Goal: Task Accomplishment & Management: Manage account settings

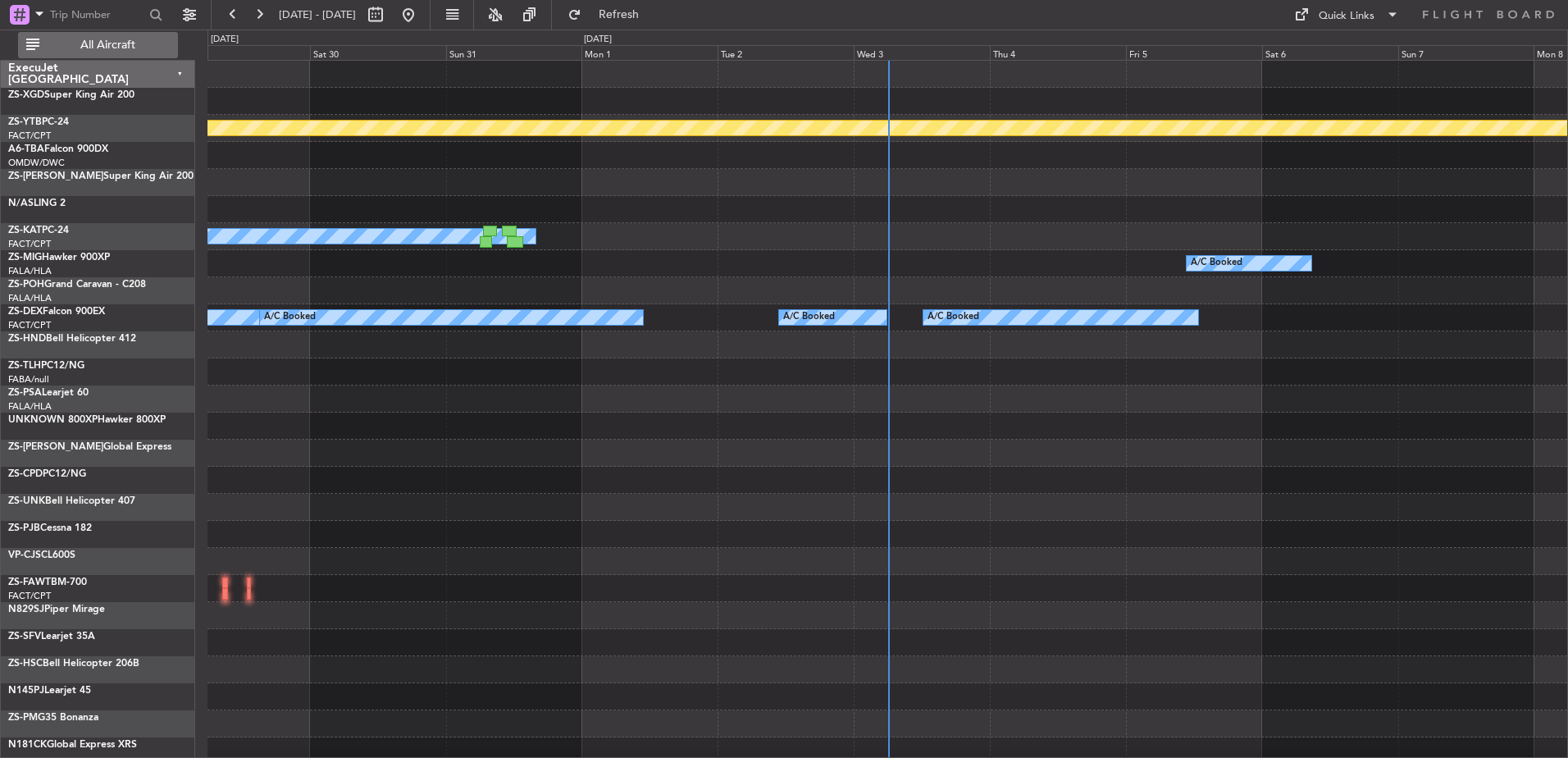
click at [100, 52] on button "All Aircraft" at bounding box center [98, 45] width 160 height 26
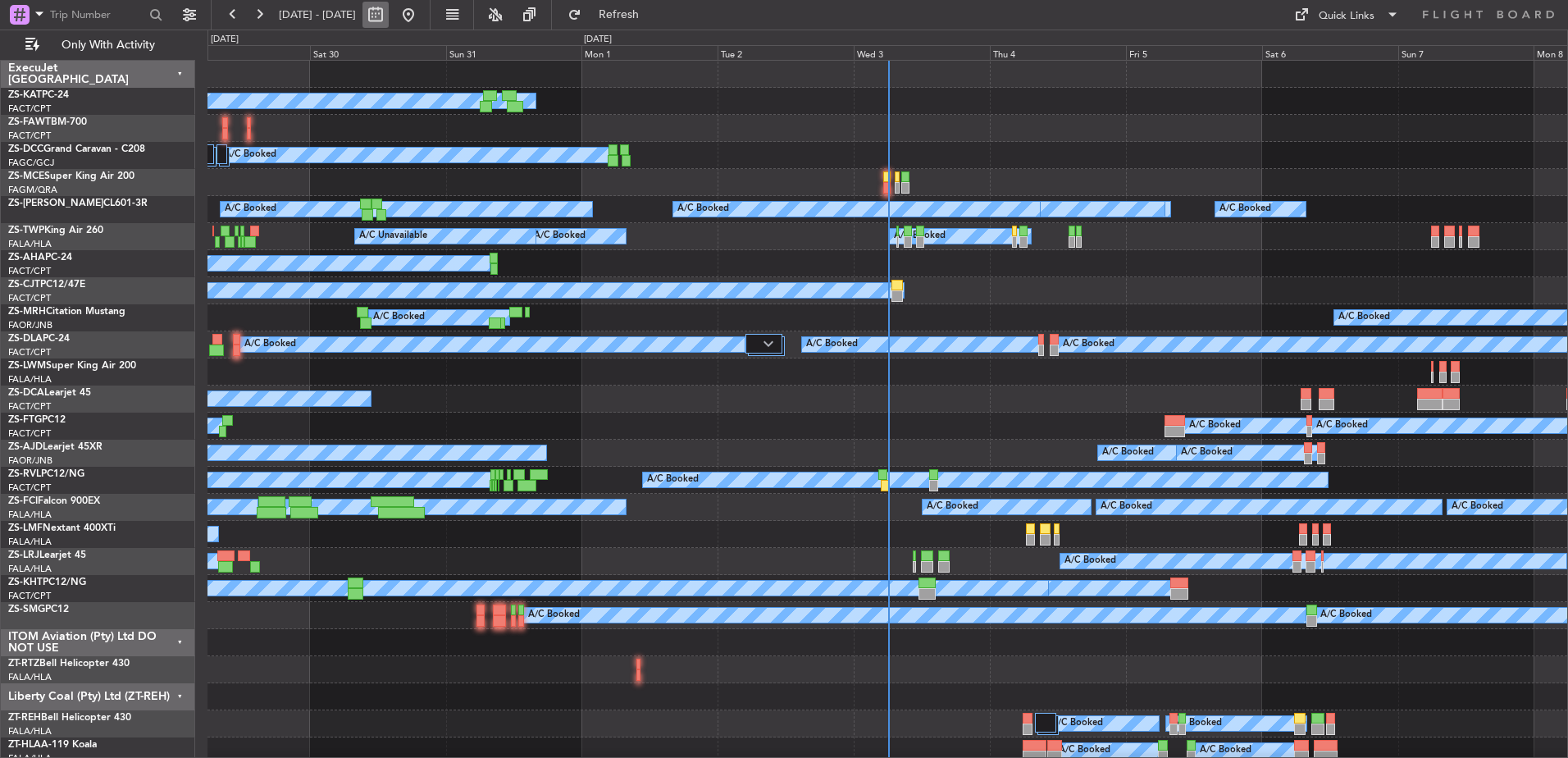
click at [389, 16] on button at bounding box center [376, 15] width 26 height 26
select select "8"
select select "2025"
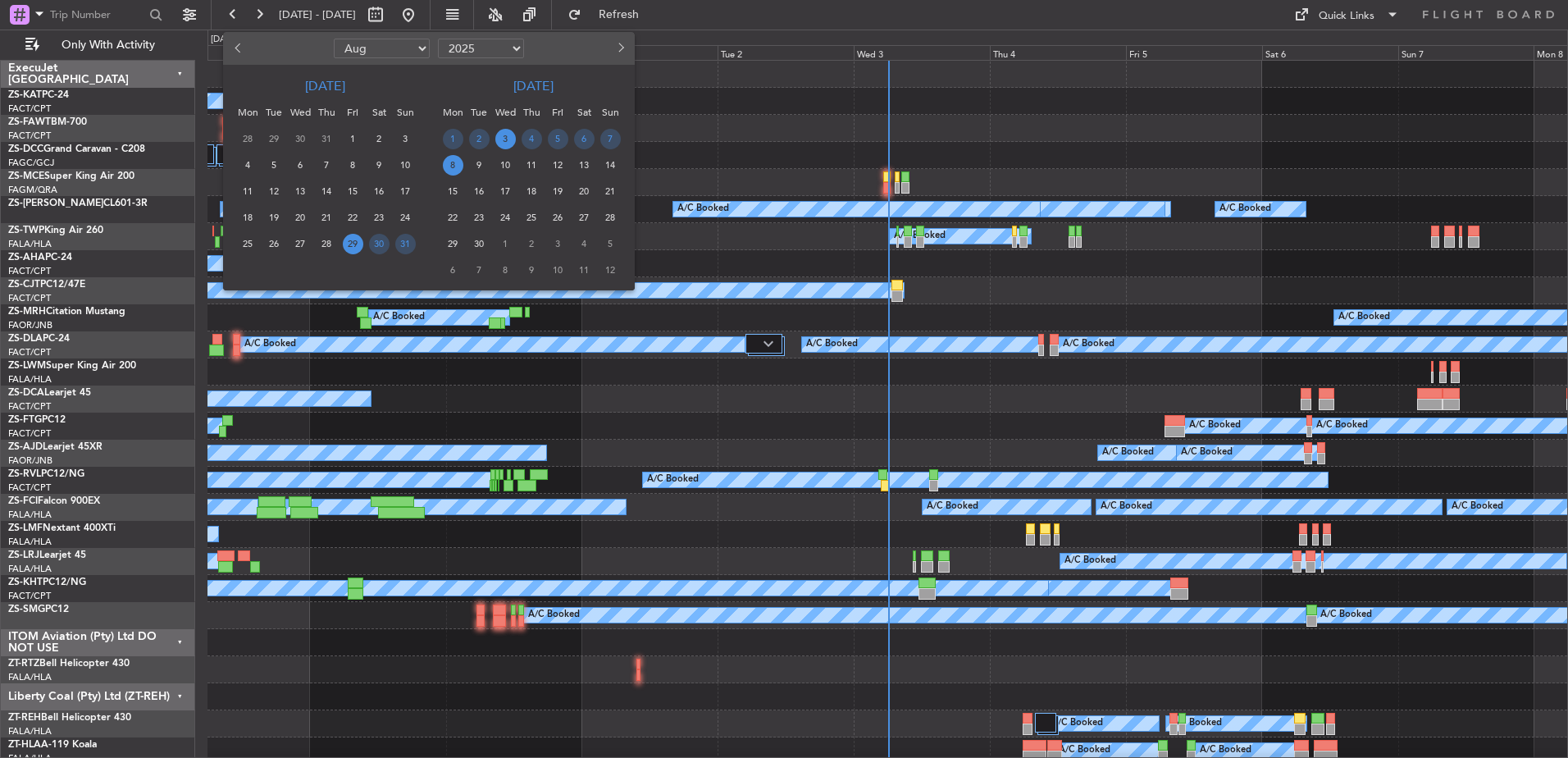
click at [505, 134] on span "3" at bounding box center [506, 140] width 20 height 20
click at [874, 16] on div at bounding box center [784, 379] width 1568 height 758
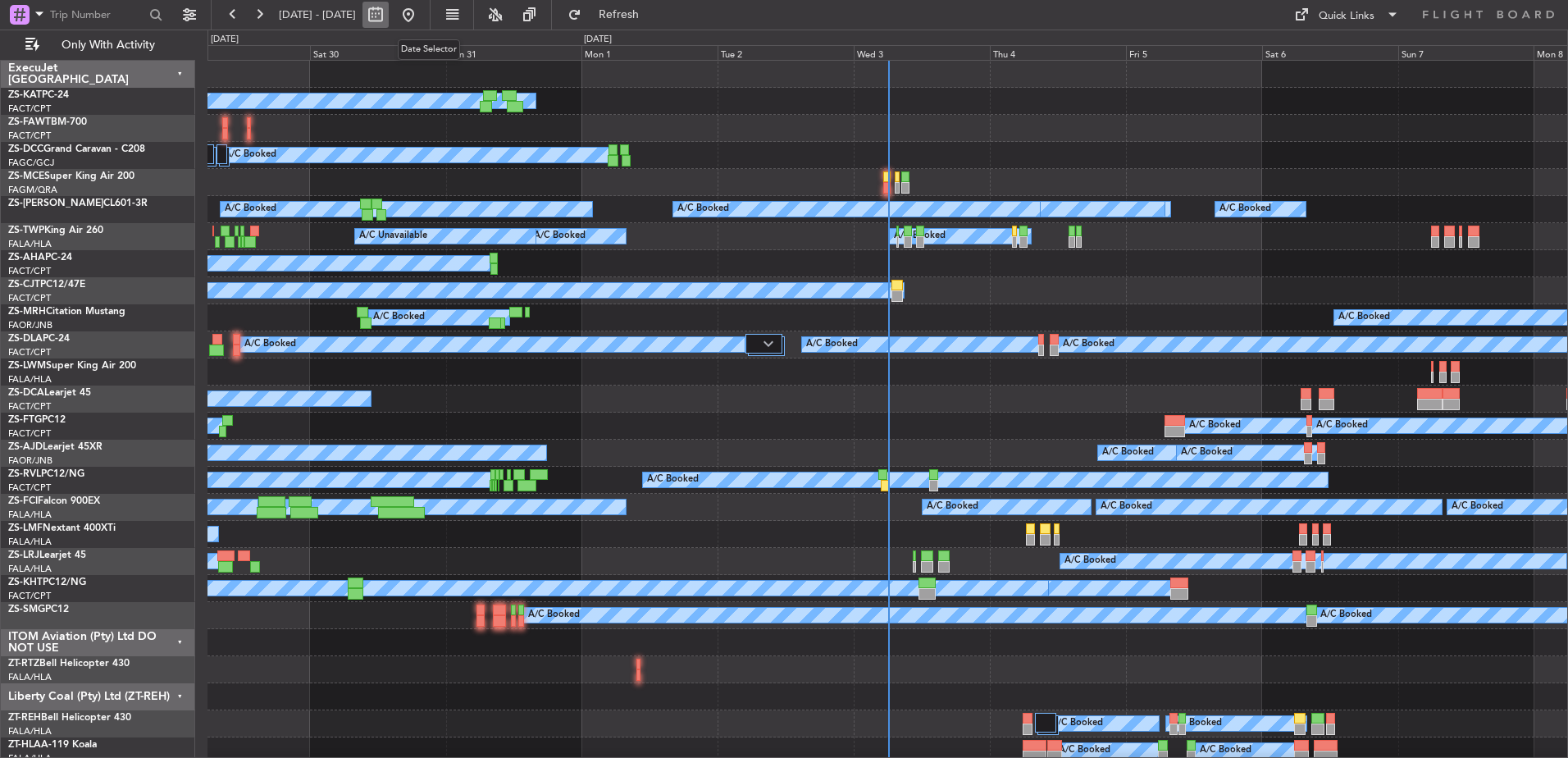
click at [389, 19] on button at bounding box center [376, 15] width 26 height 26
select select "8"
select select "2025"
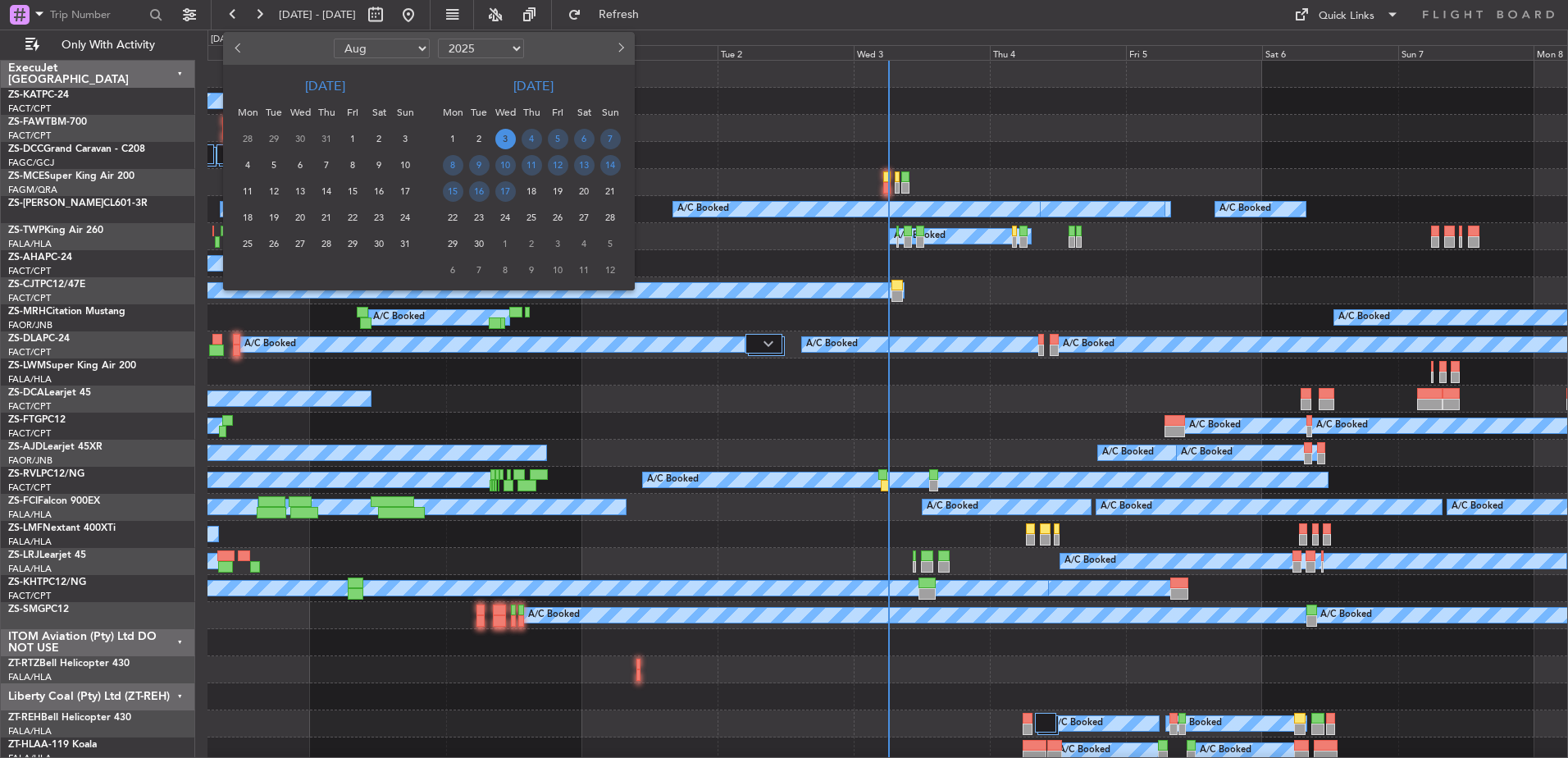
click at [506, 137] on span "3" at bounding box center [506, 140] width 20 height 20
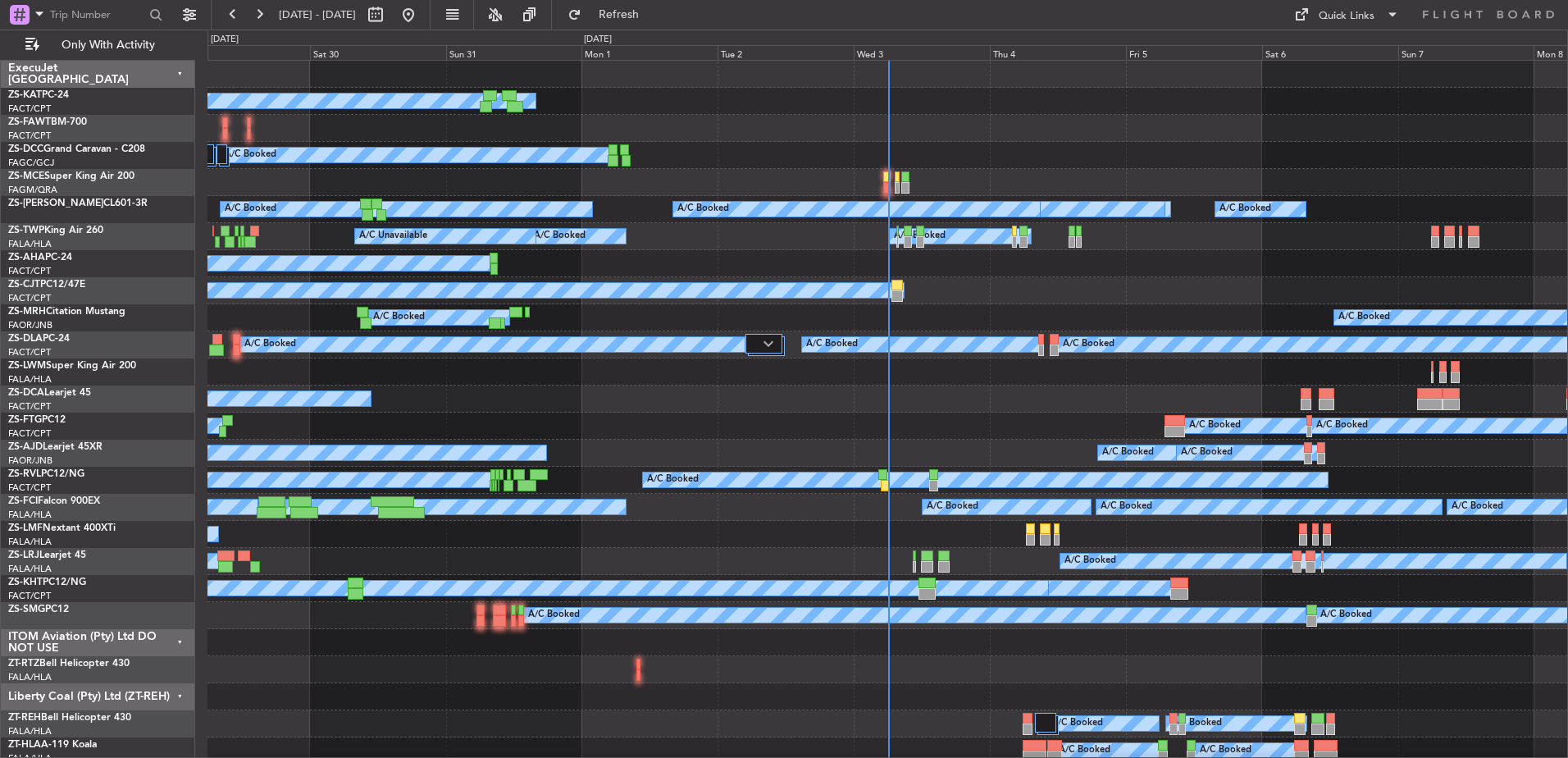
select select "9"
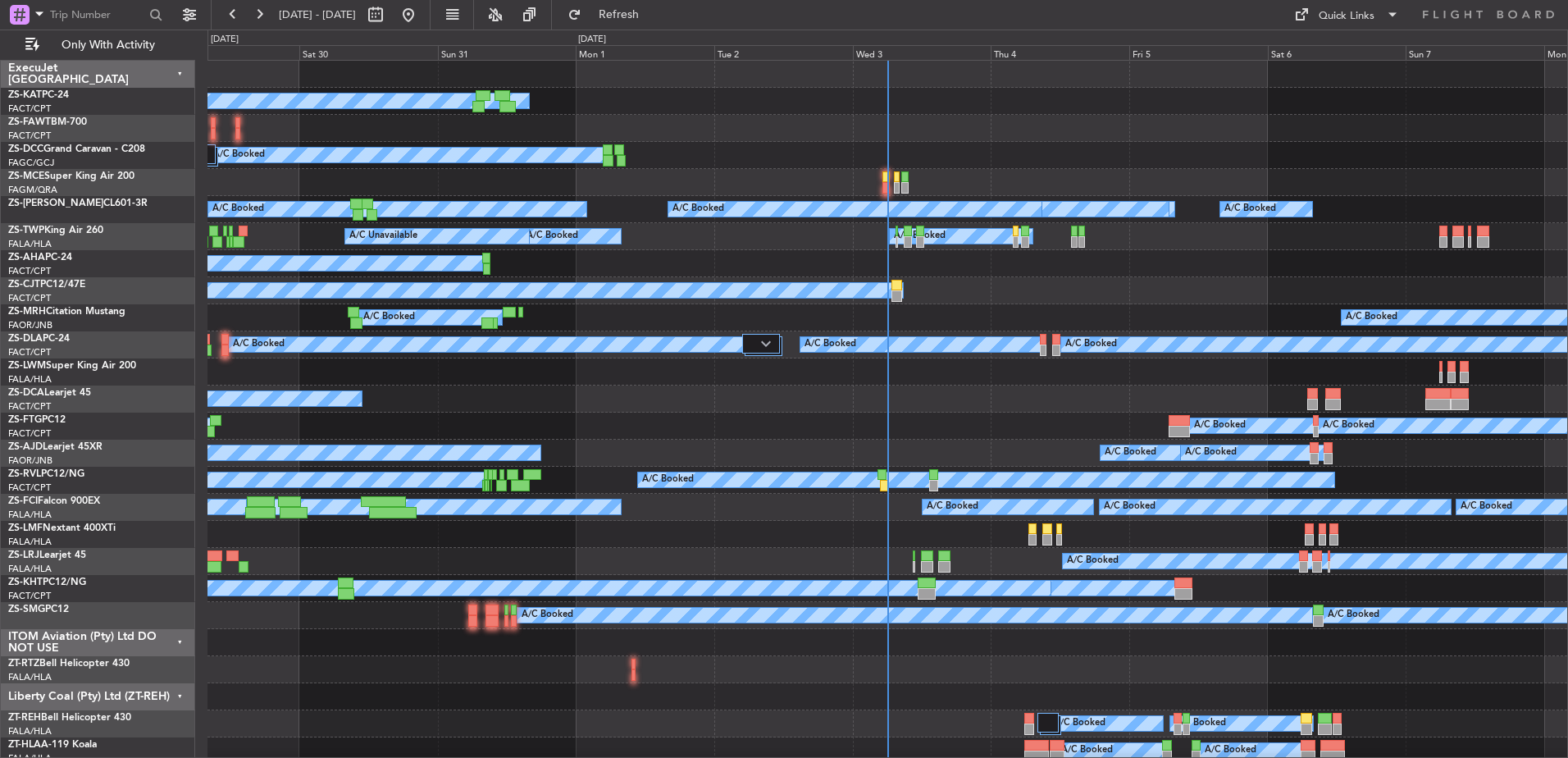
click at [506, 137] on span "1" at bounding box center [506, 140] width 20 height 20
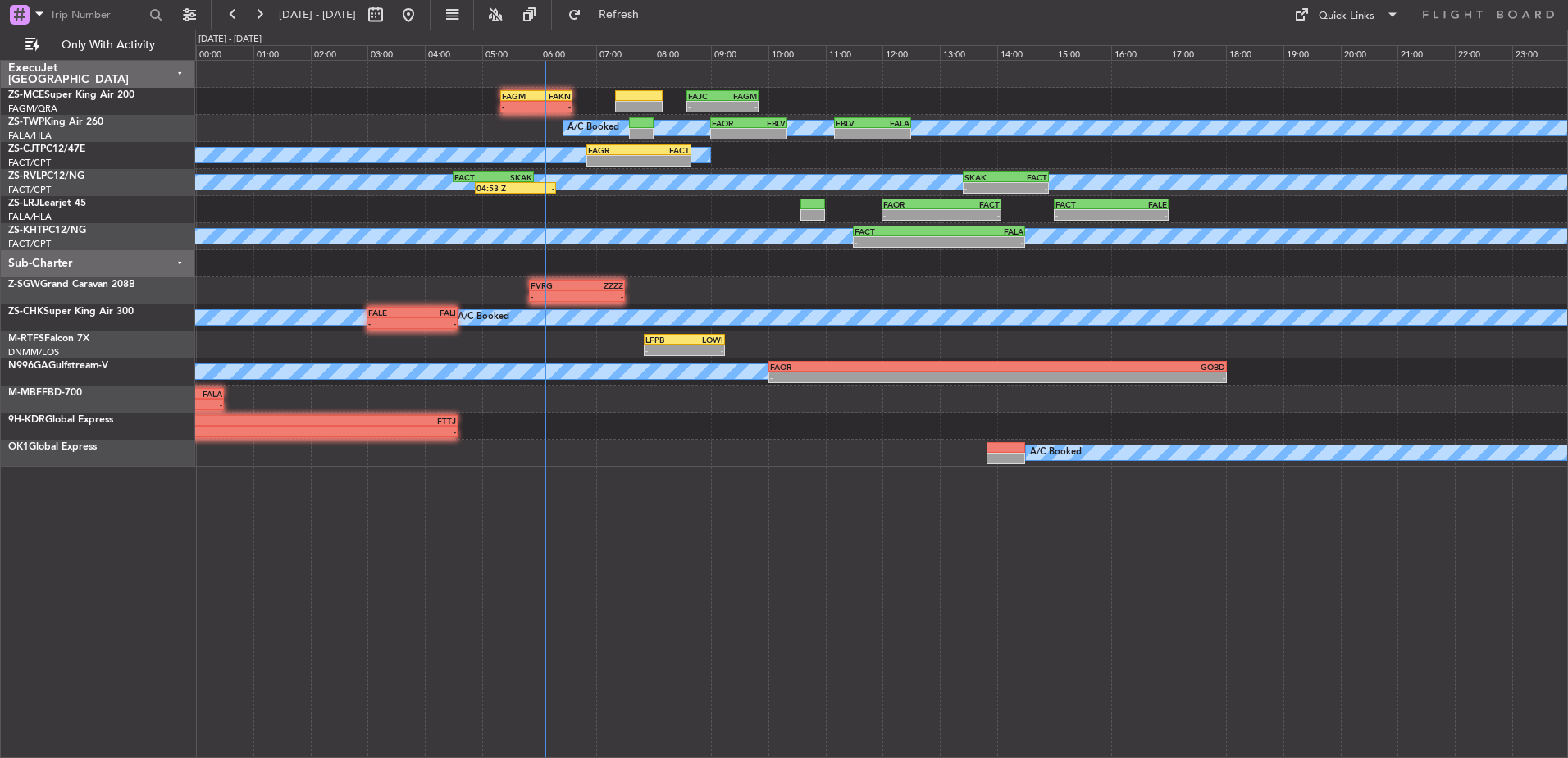
click at [814, 9] on div "[DATE] - [DATE] Refresh Quick Links Only With Activity" at bounding box center [784, 15] width 1568 height 30
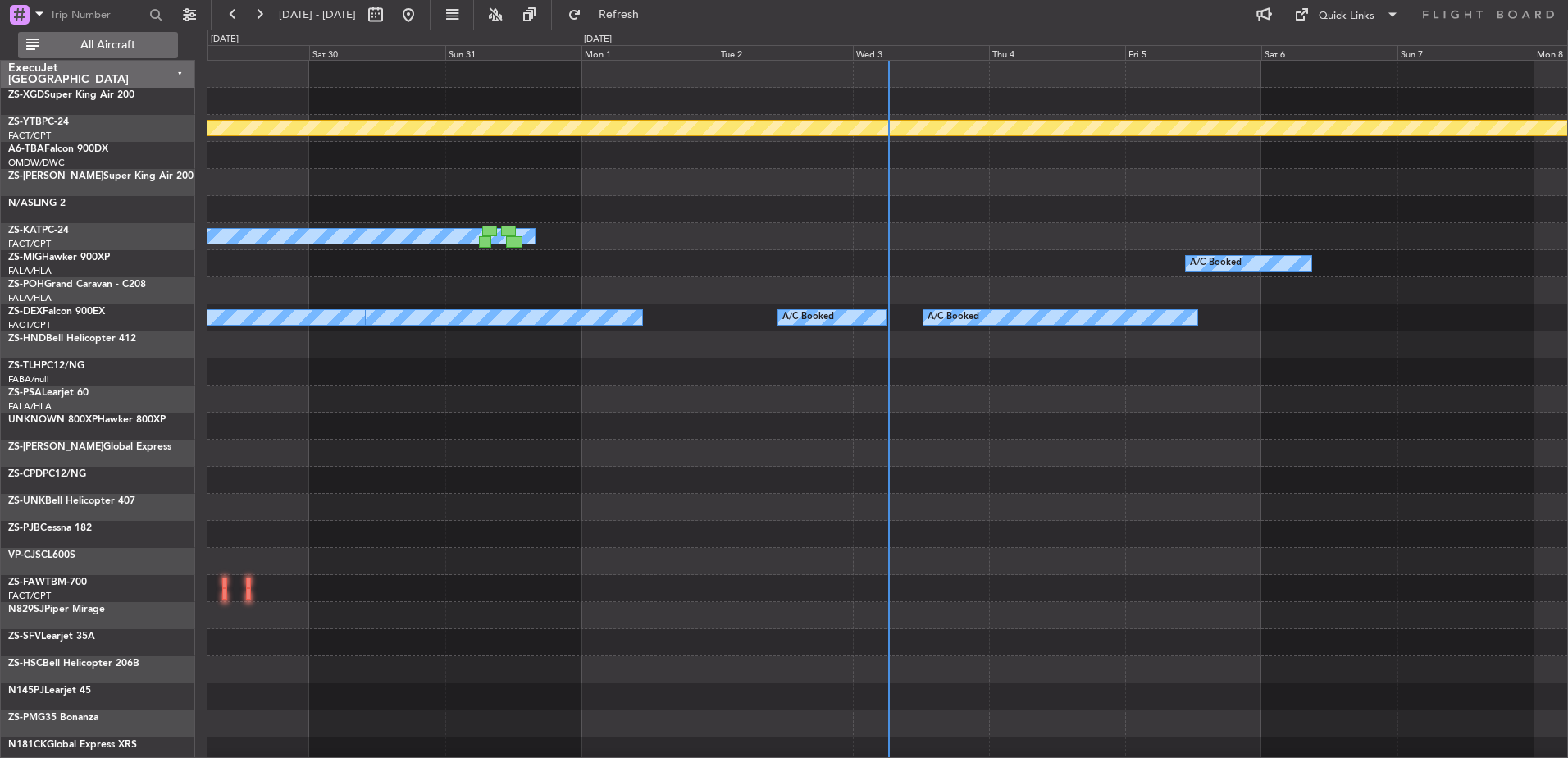
click at [150, 38] on button "All Aircraft" at bounding box center [98, 45] width 160 height 26
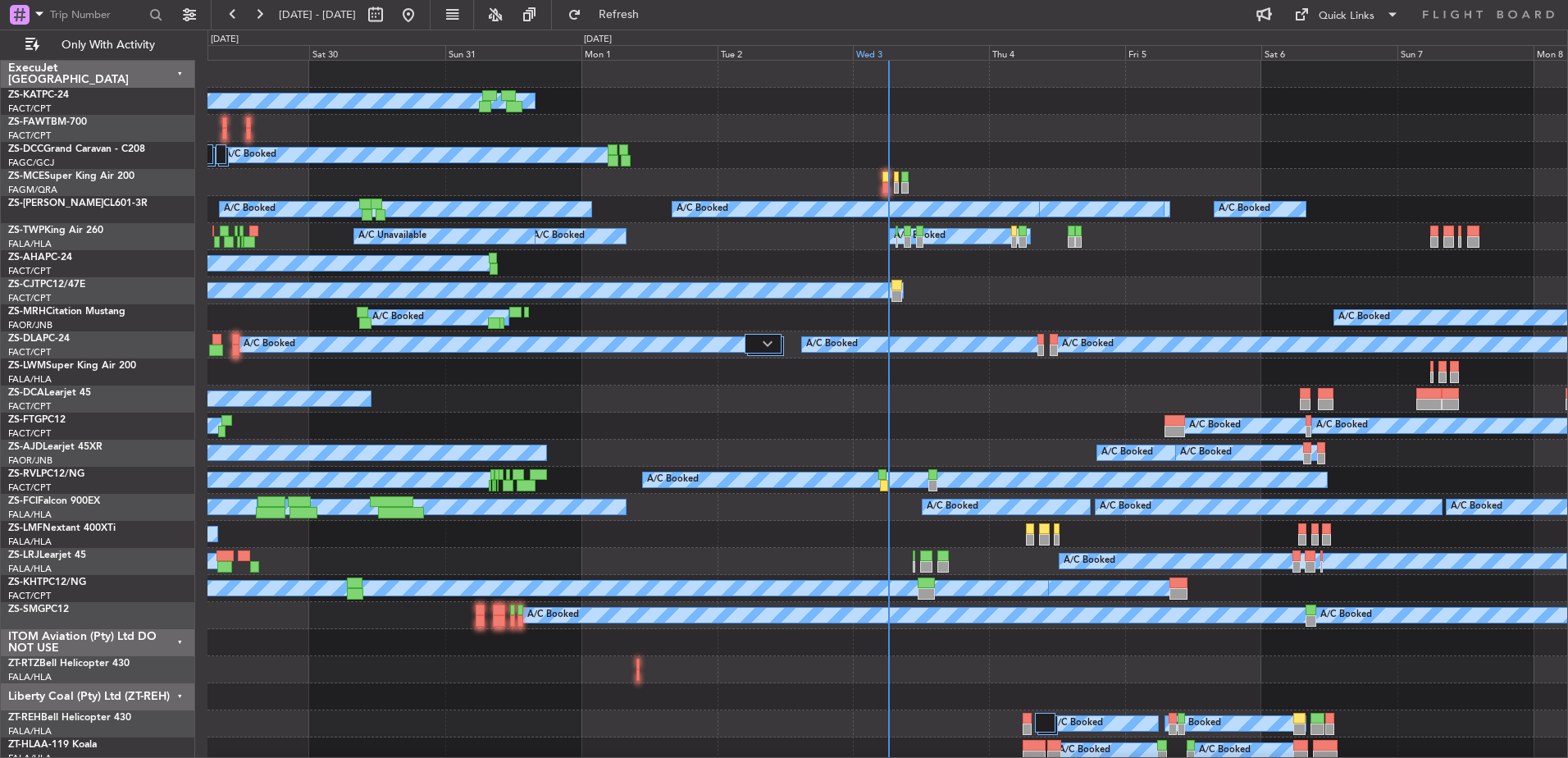
click at [869, 49] on div "Wed 3" at bounding box center [921, 53] width 136 height 15
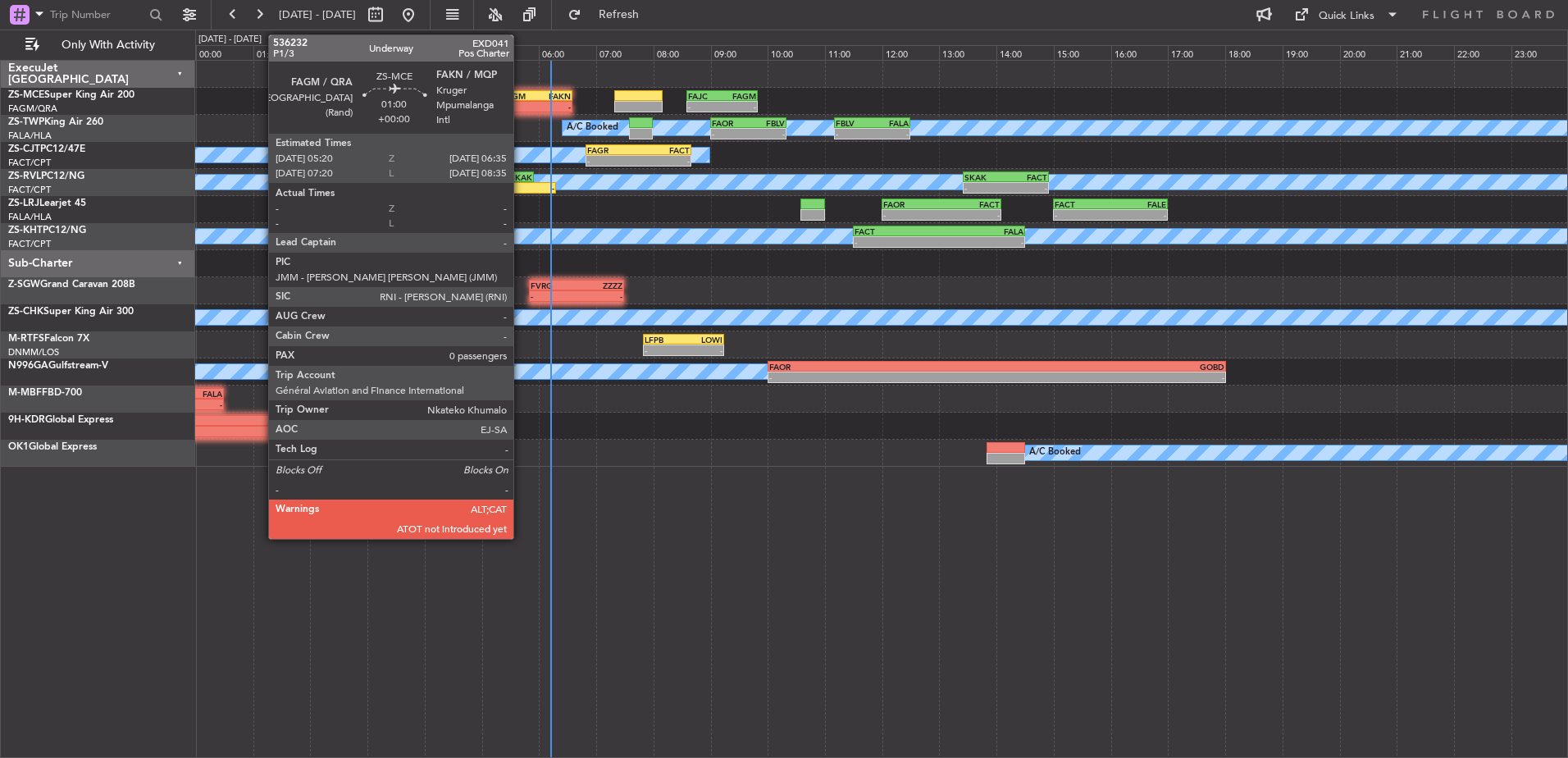
click at [520, 95] on div "FAGM" at bounding box center [519, 96] width 34 height 10
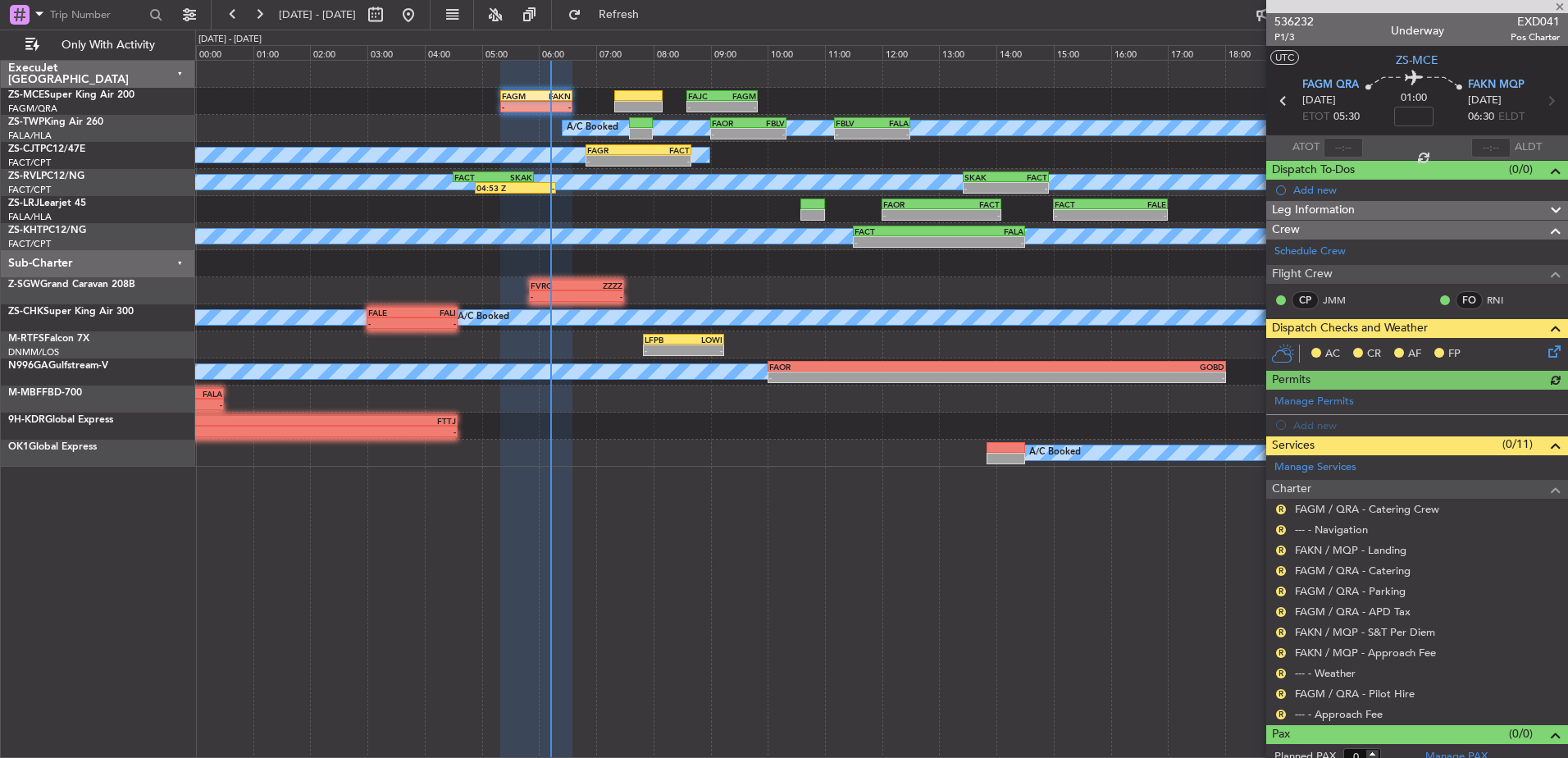
click at [1345, 147] on div at bounding box center [1343, 147] width 39 height 20
click at [1334, 140] on div at bounding box center [1343, 147] width 39 height 20
click at [1330, 149] on input "text" at bounding box center [1343, 147] width 39 height 20
type input "05:23"
click at [1484, 143] on div at bounding box center [1491, 147] width 39 height 20
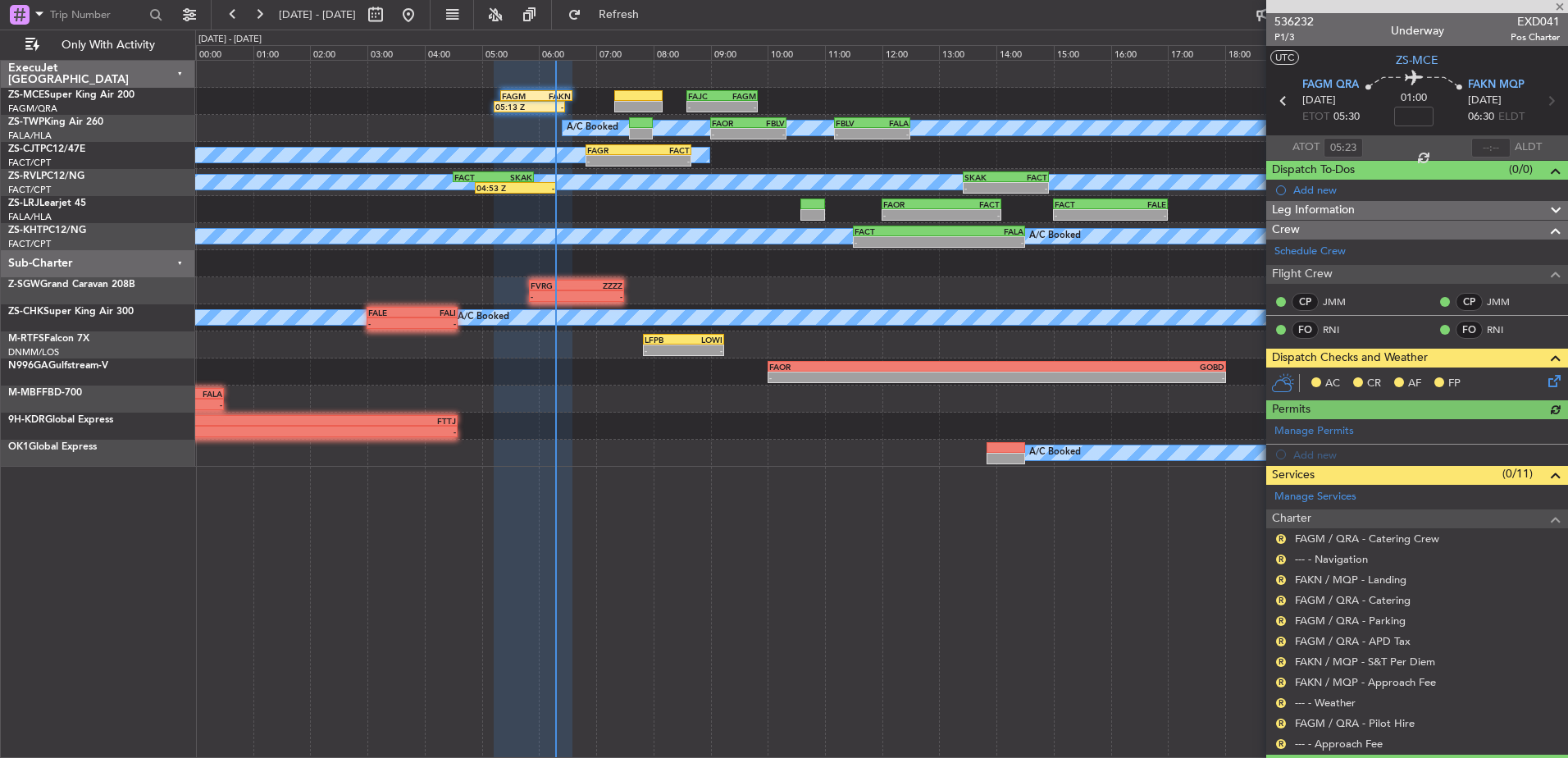
click at [1490, 147] on div at bounding box center [1491, 147] width 39 height 20
click at [1494, 146] on input "text" at bounding box center [1491, 147] width 39 height 20
type input "06:20"
click at [1281, 537] on button "R" at bounding box center [1281, 539] width 10 height 10
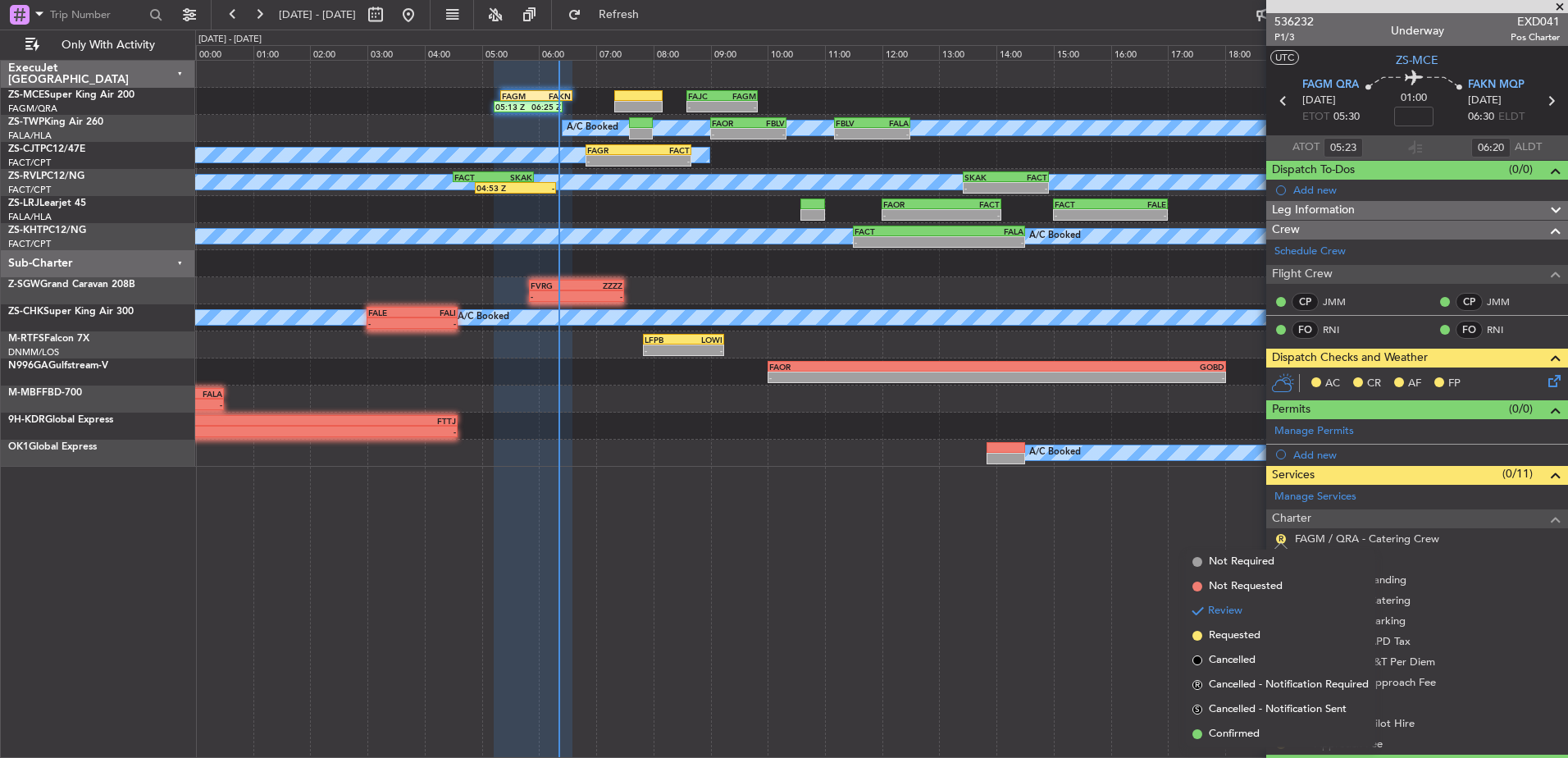
click at [1152, 622] on div "05:13 Z 06:25 Z FAGM 05:20 Z FAKN 06:35 Z - - FAJC 08:35 Z FAGM 09:50 Z A/C Boo…" at bounding box center [881, 408] width 1373 height 698
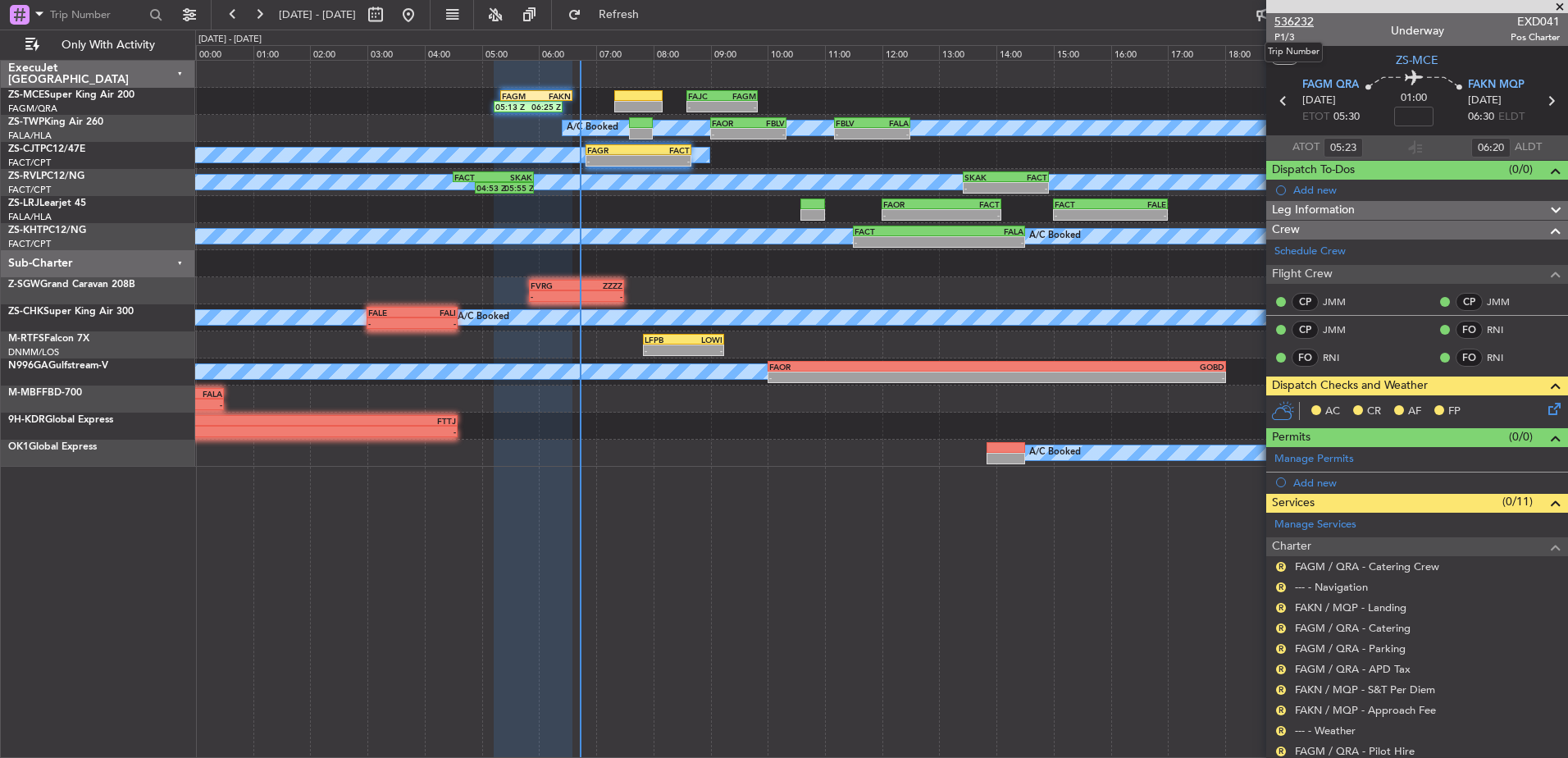
click at [1301, 19] on span "536232" at bounding box center [1294, 21] width 39 height 18
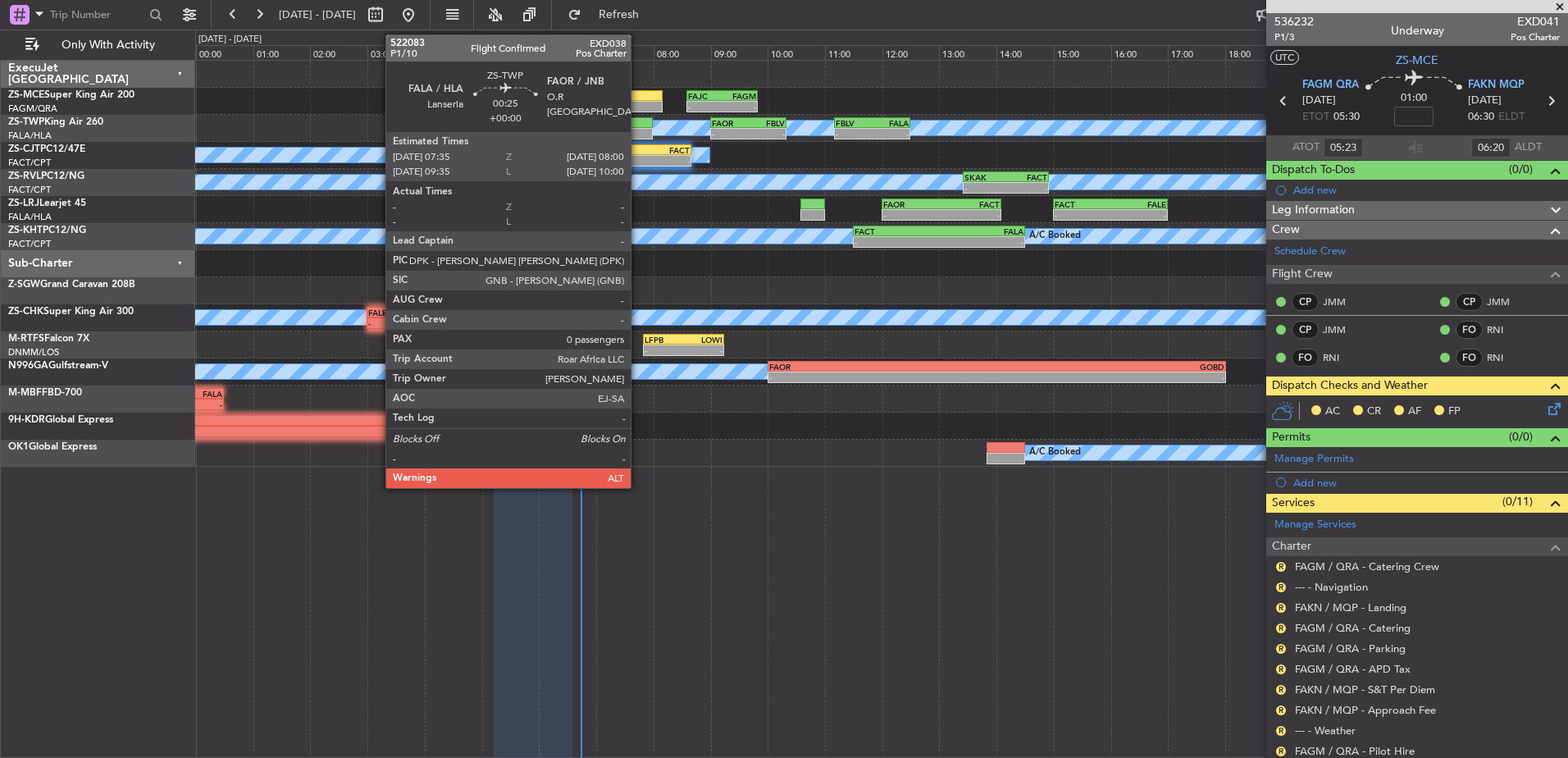
click at [639, 131] on div at bounding box center [641, 134] width 24 height 11
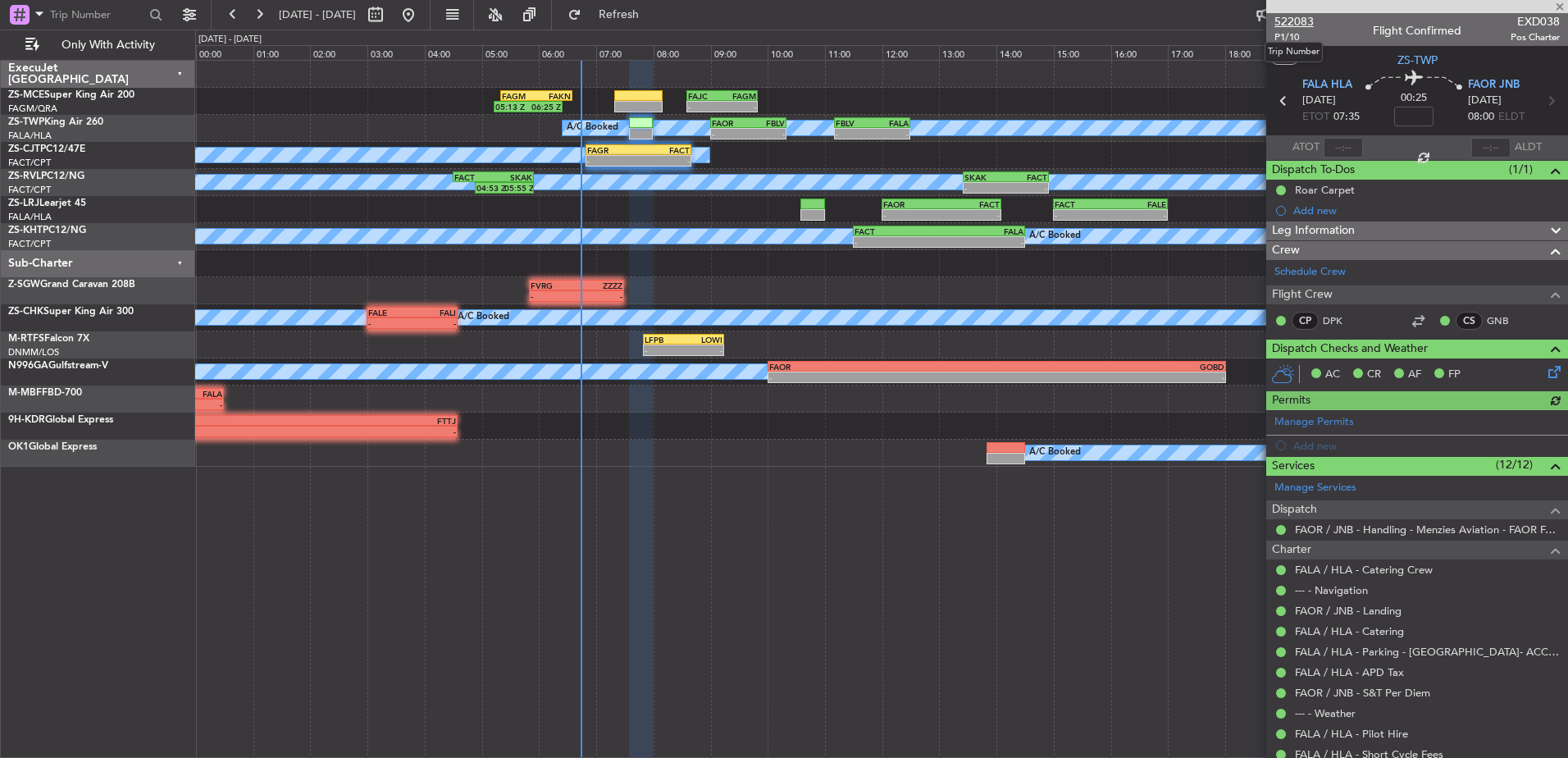
click at [1299, 18] on span "522083" at bounding box center [1294, 21] width 39 height 18
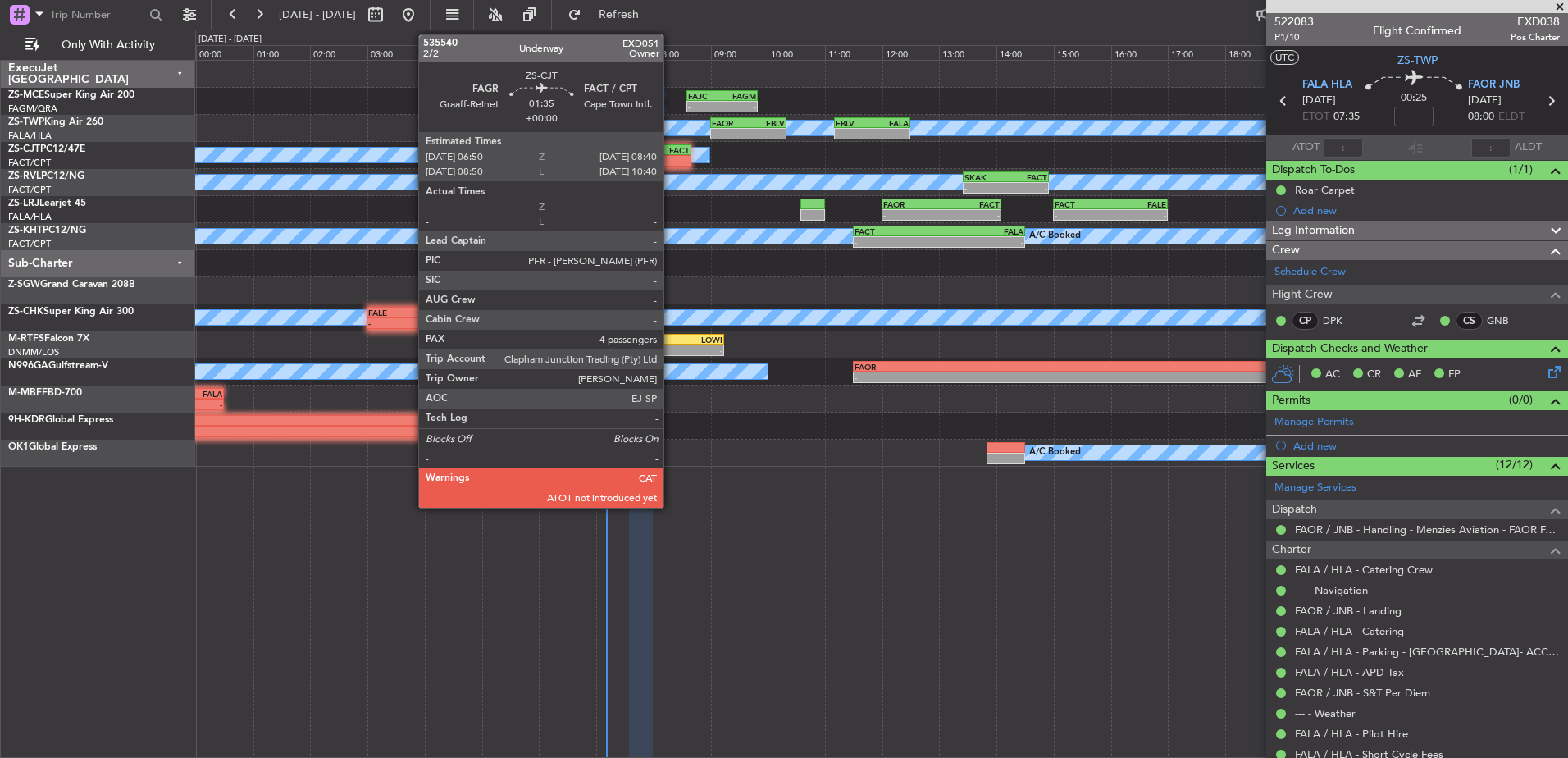
click at [671, 149] on div "FACT" at bounding box center [664, 150] width 51 height 10
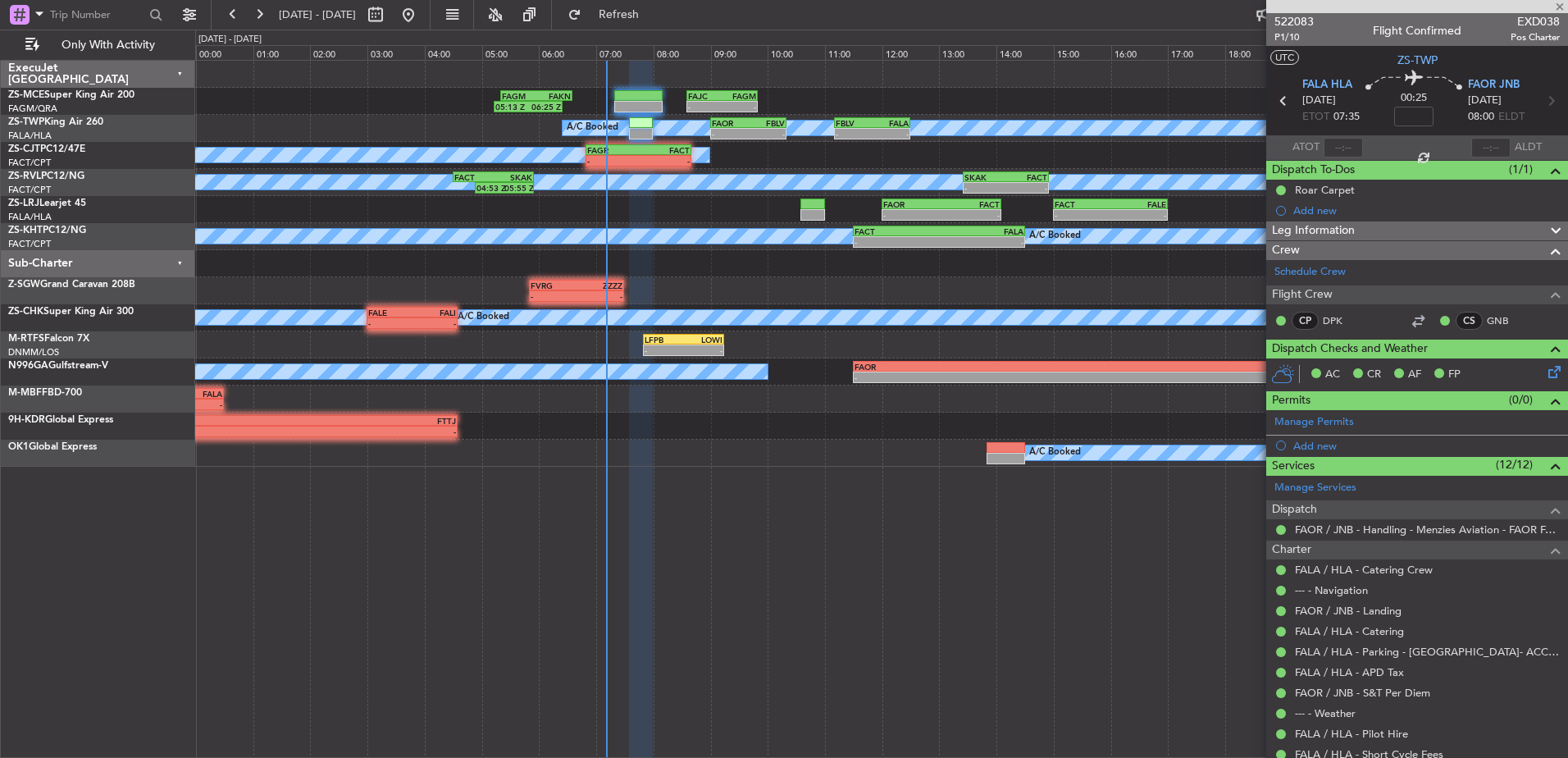
type input "4"
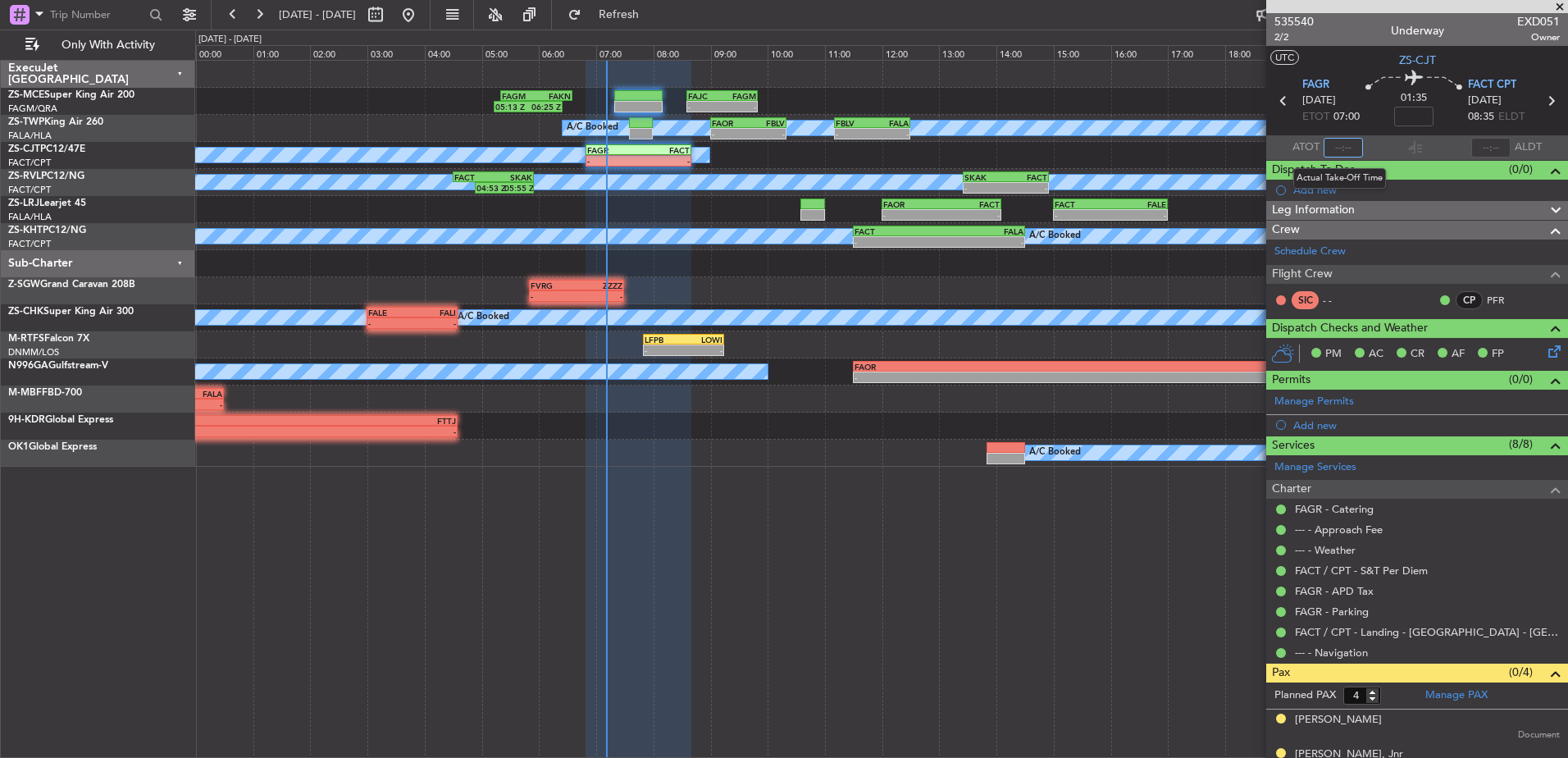
click at [1344, 148] on input "text" at bounding box center [1343, 147] width 39 height 20
type input "07:05"
click at [177, 260] on div "Sub-Charter" at bounding box center [98, 263] width 194 height 27
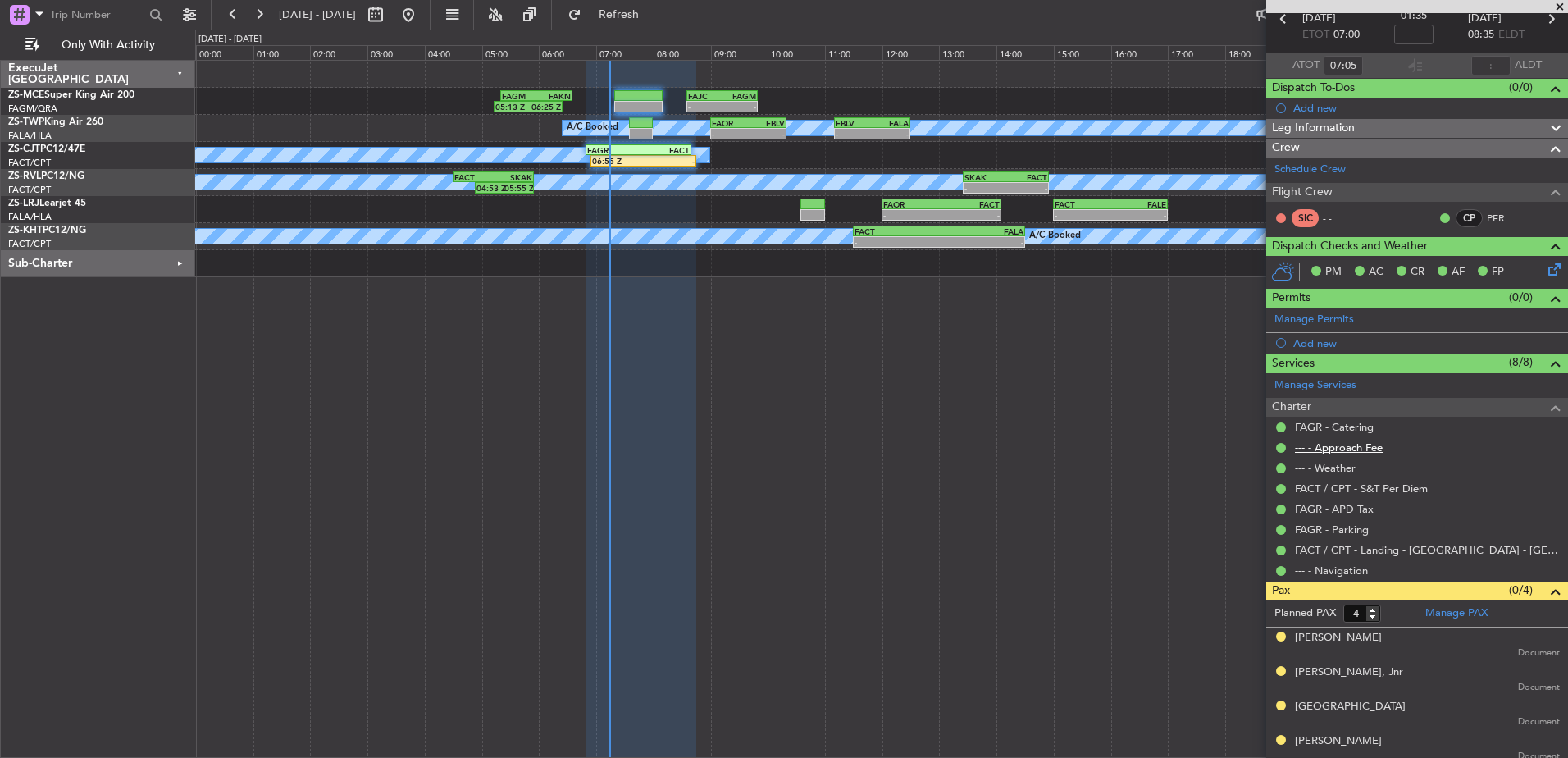
scroll to position [88, 0]
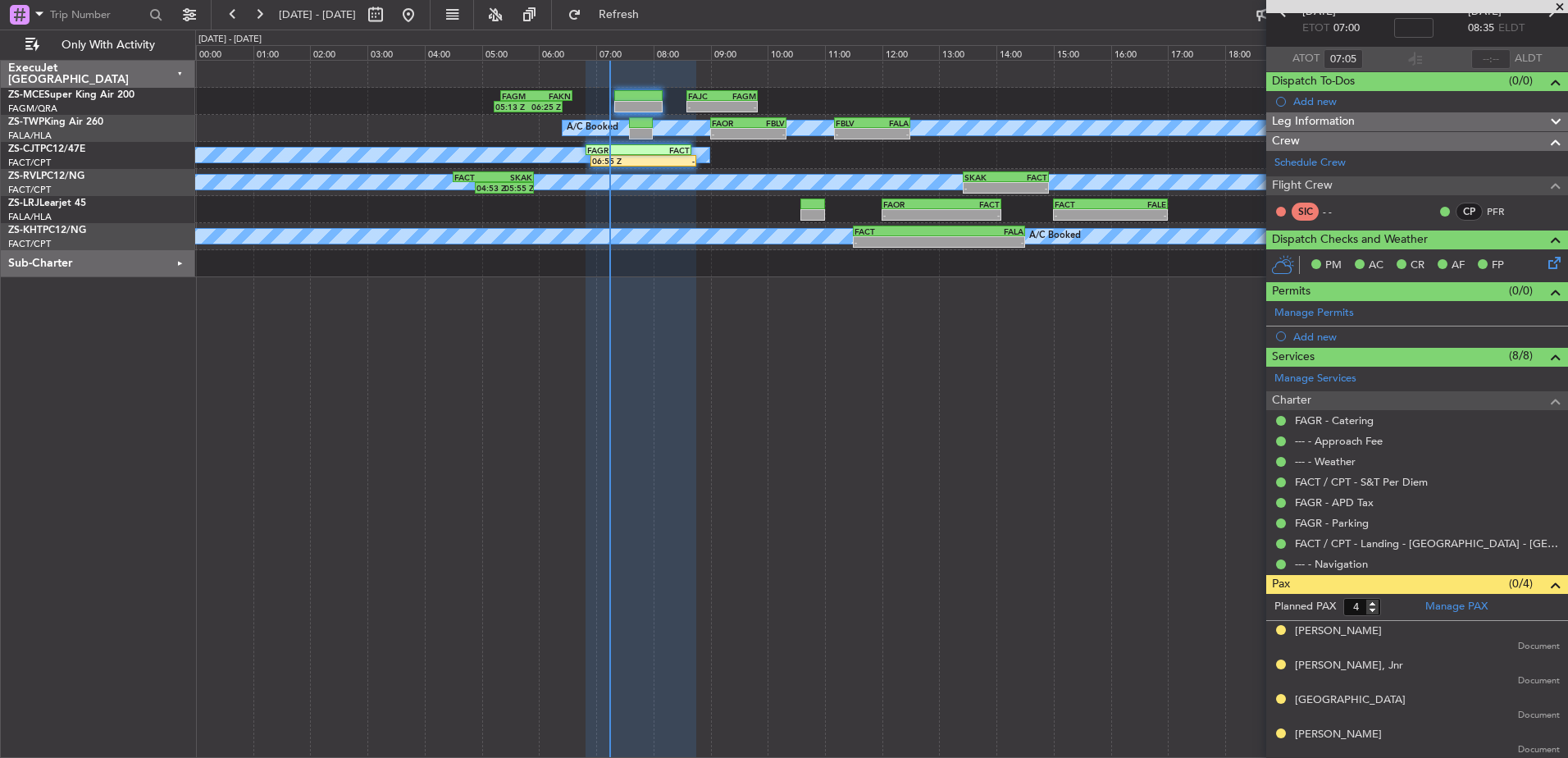
click at [177, 263] on div "Sub-Charter" at bounding box center [98, 263] width 194 height 27
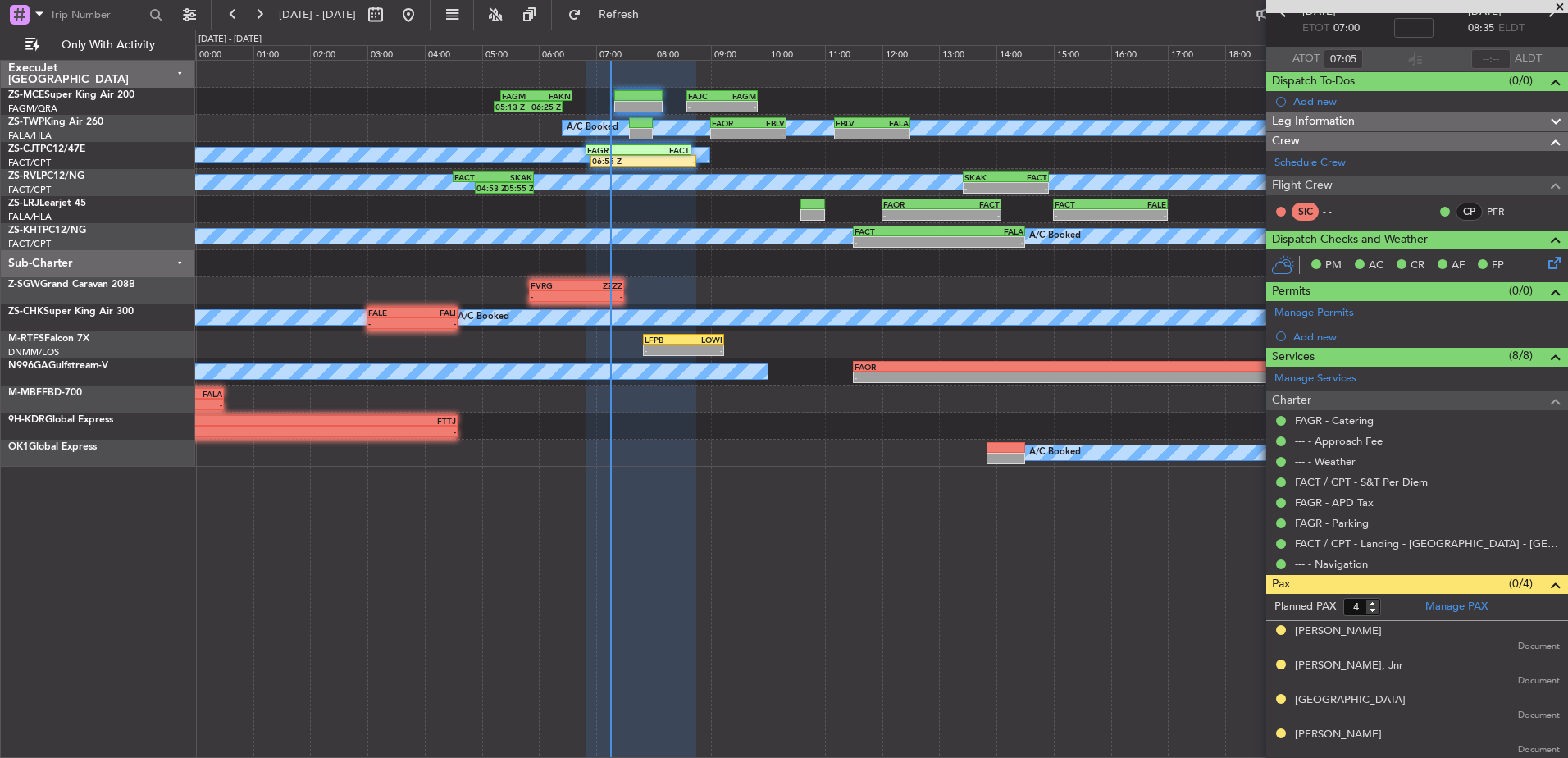
click at [178, 263] on div "Sub-Charter" at bounding box center [98, 263] width 194 height 27
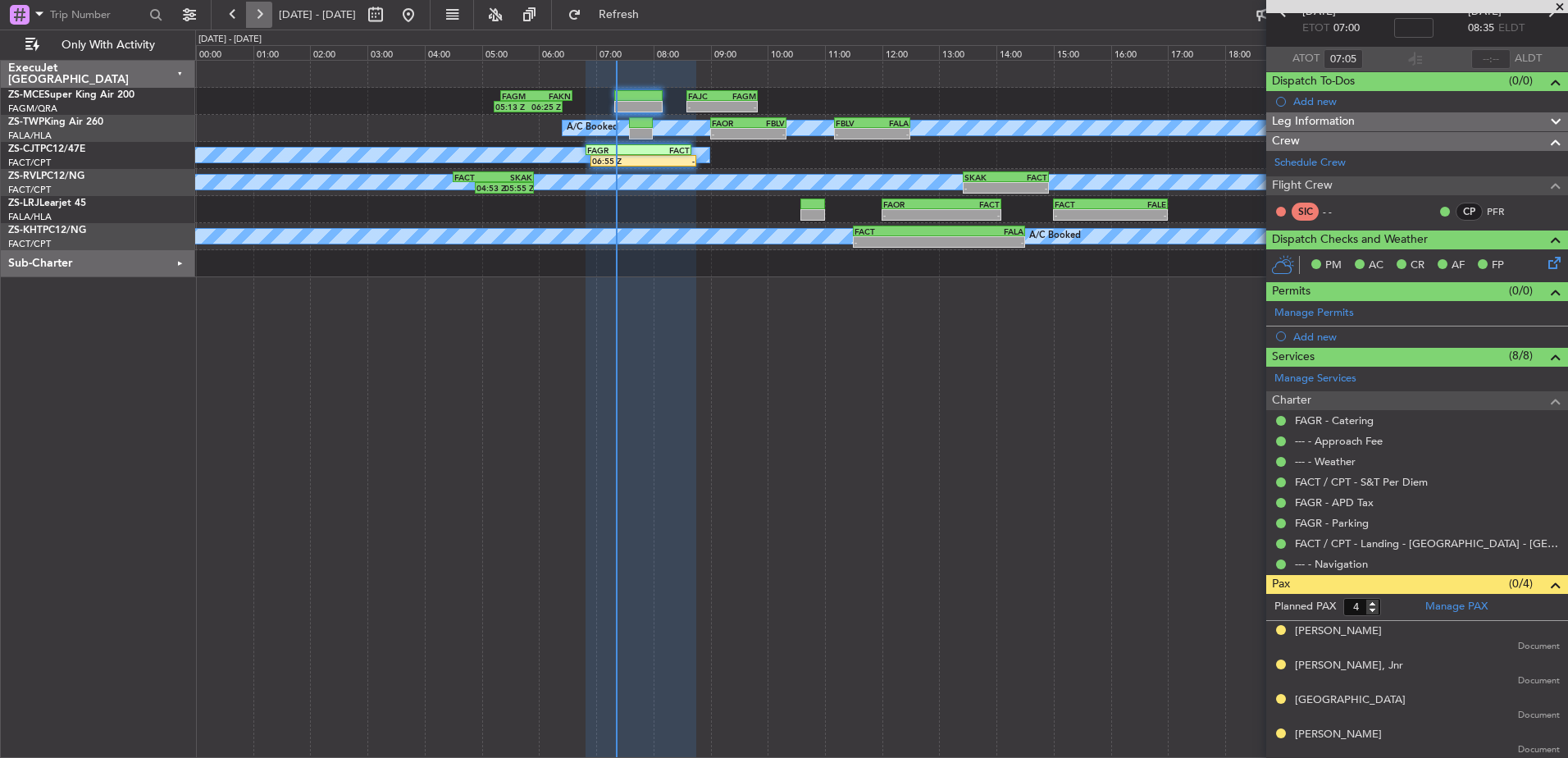
click at [255, 16] on button at bounding box center [259, 15] width 26 height 26
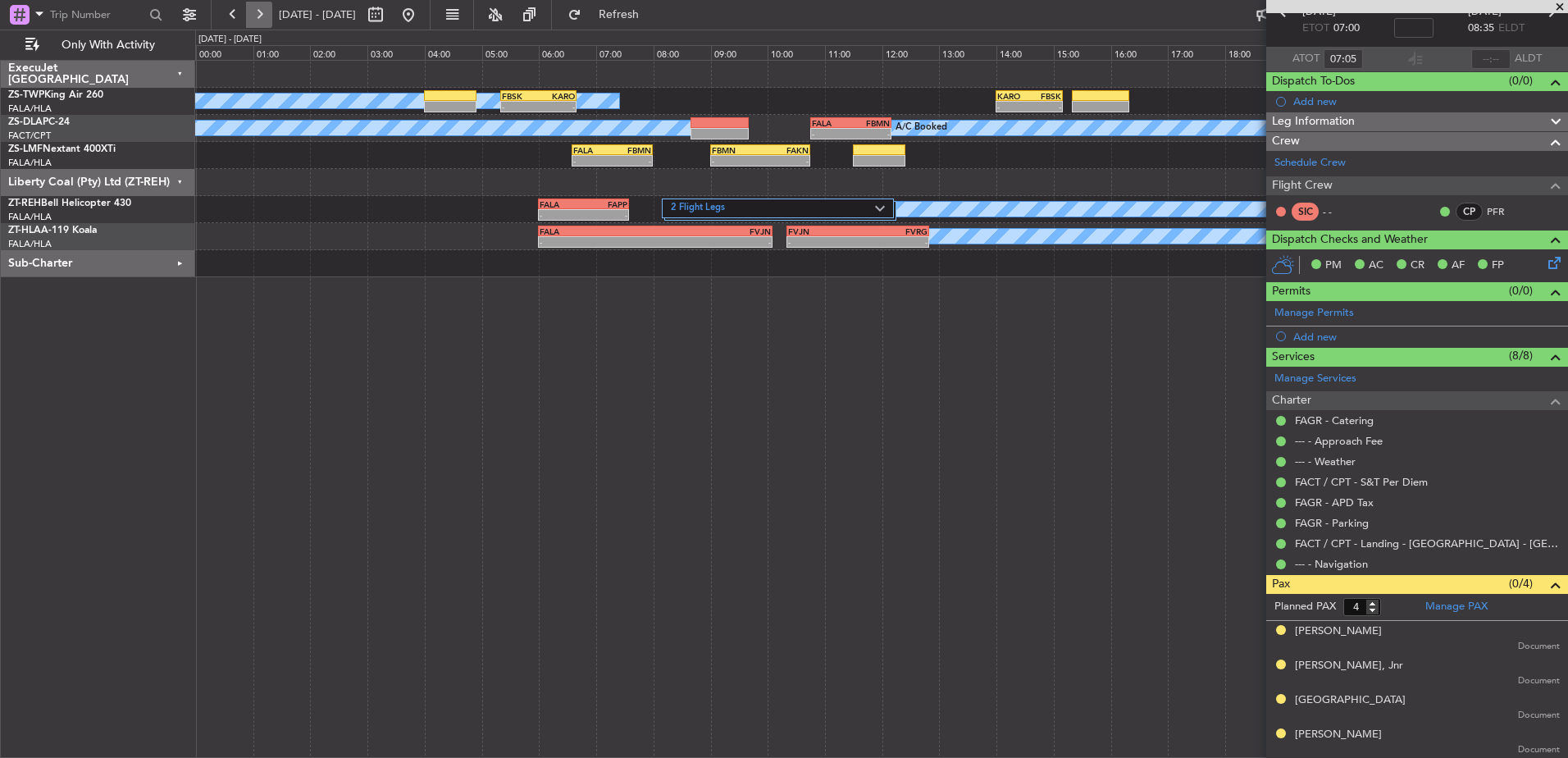
click at [255, 16] on button at bounding box center [259, 15] width 26 height 26
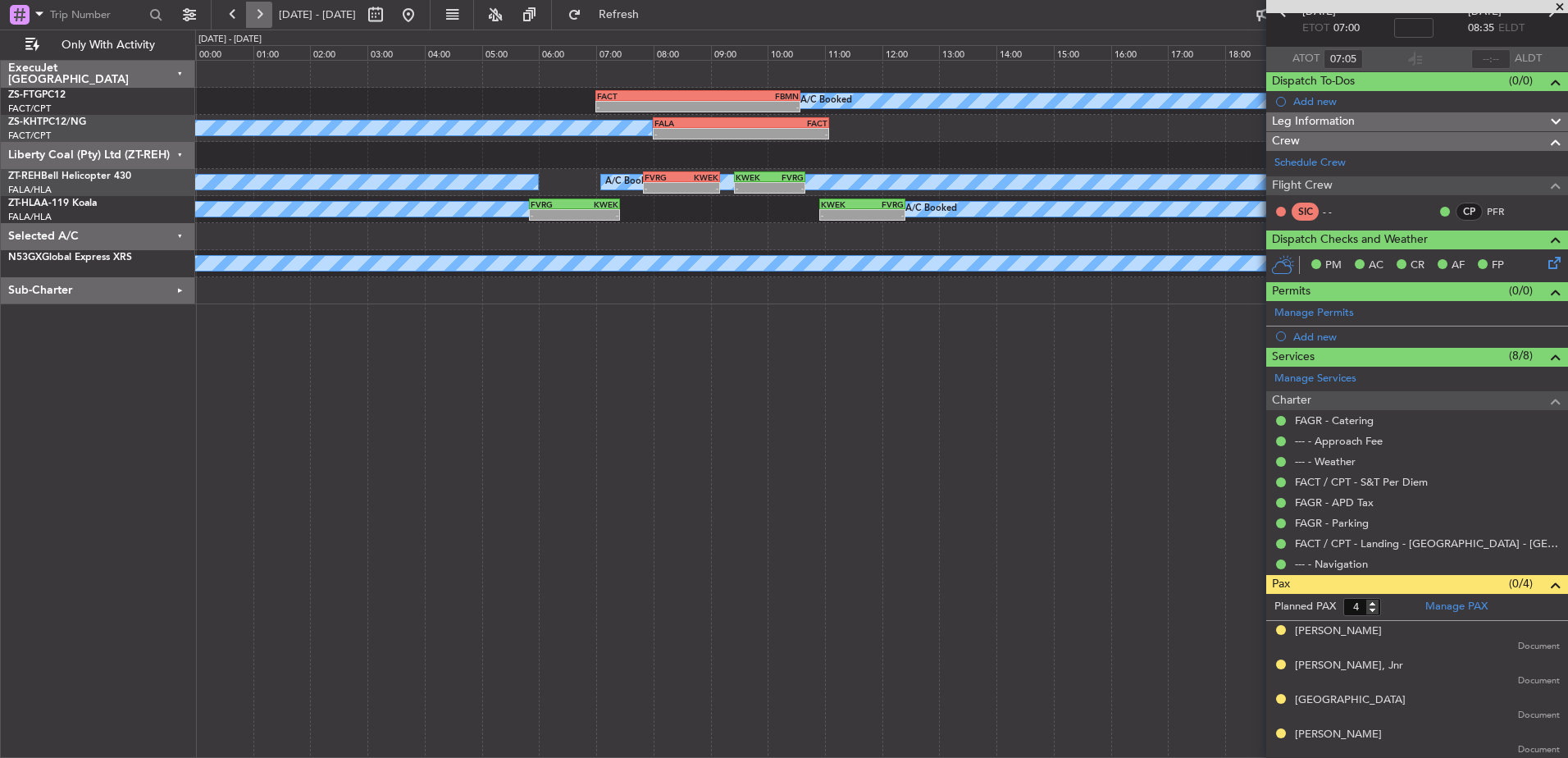
click at [255, 16] on button at bounding box center [259, 15] width 26 height 26
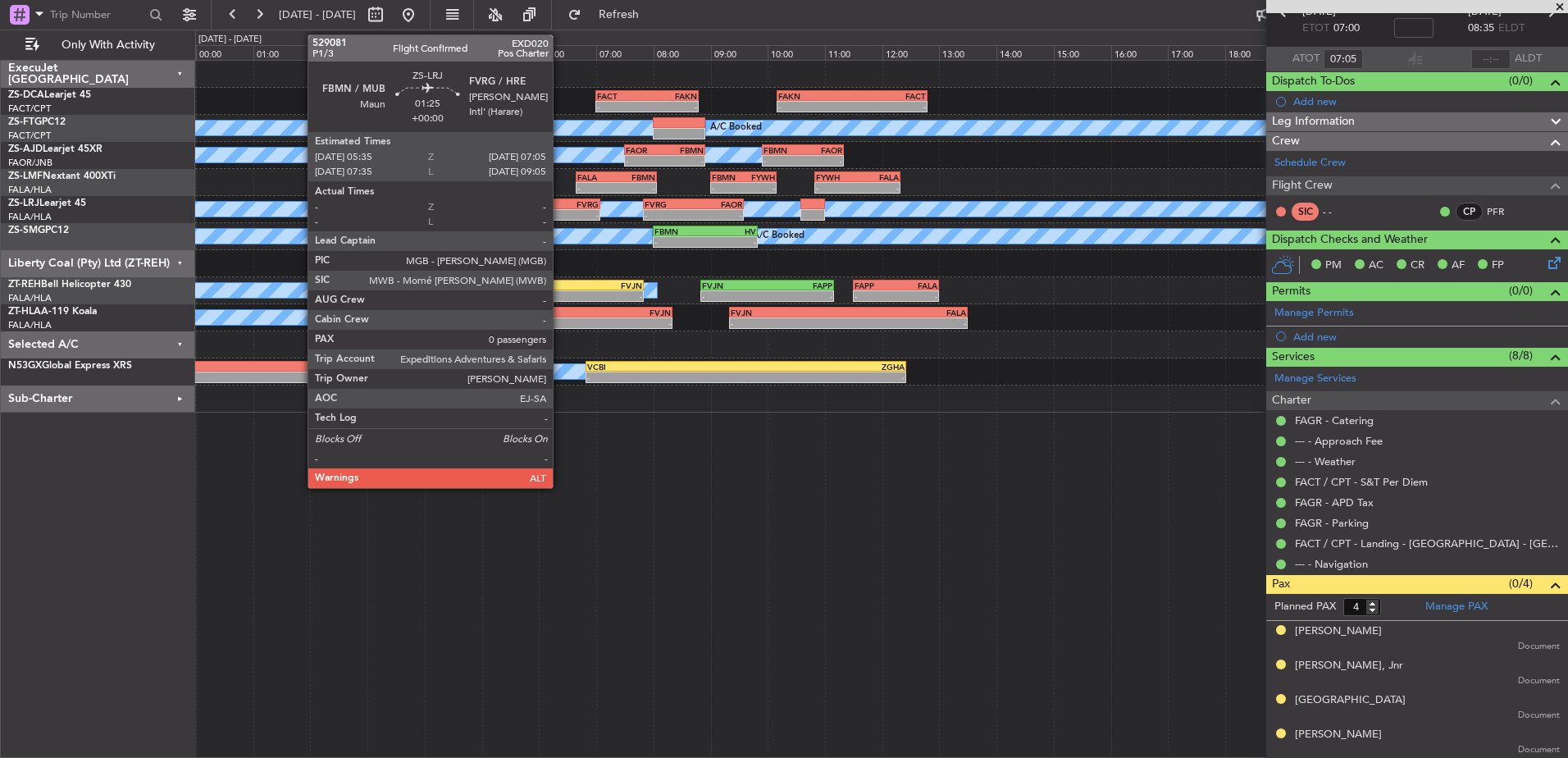
click at [560, 208] on div "FBMN 05:35 Z FVRG 07:05 Z" at bounding box center [557, 205] width 86 height 11
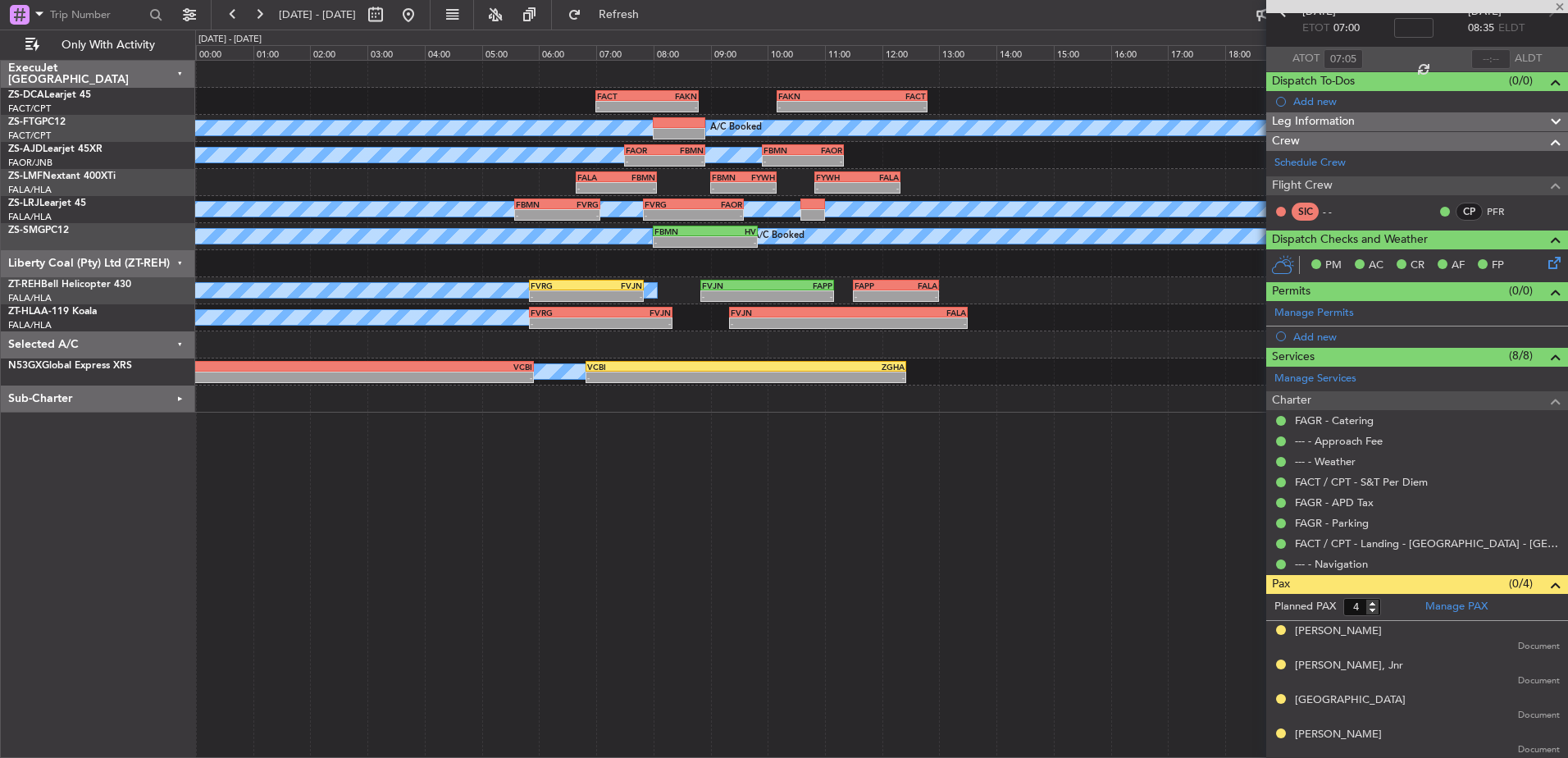
type input "0"
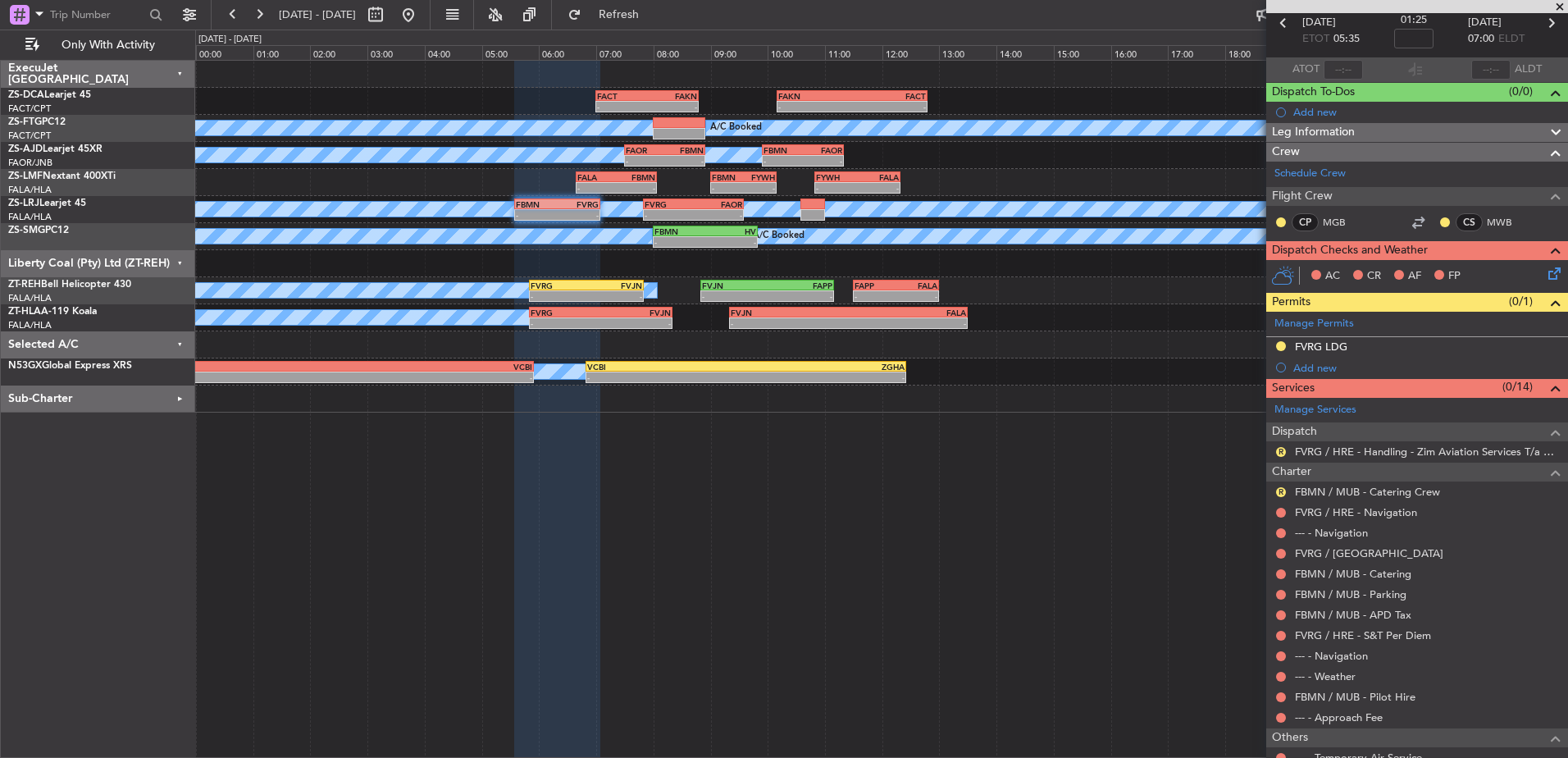
scroll to position [134, 0]
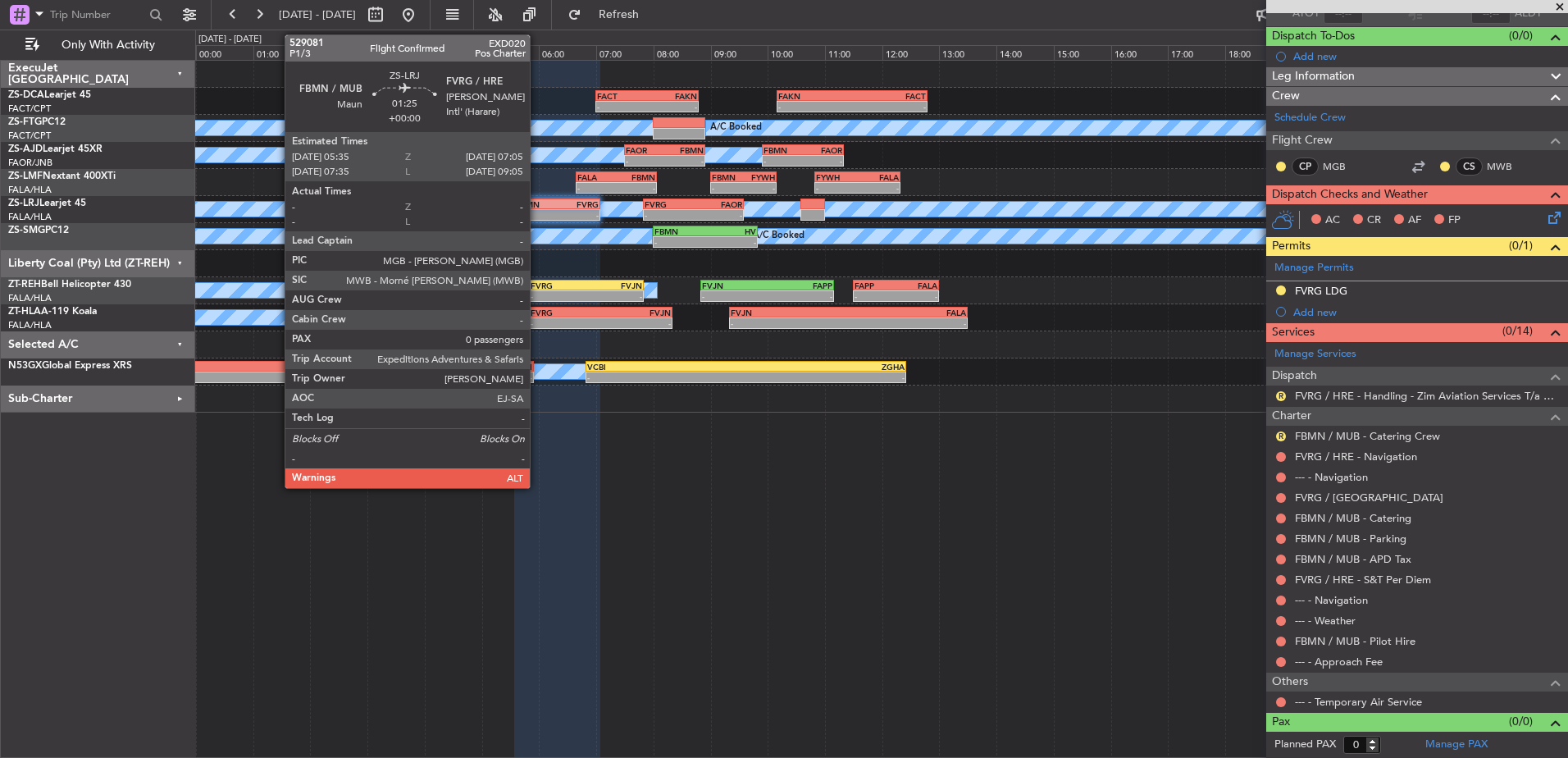
click at [537, 207] on div "FBMN" at bounding box center [536, 204] width 42 height 10
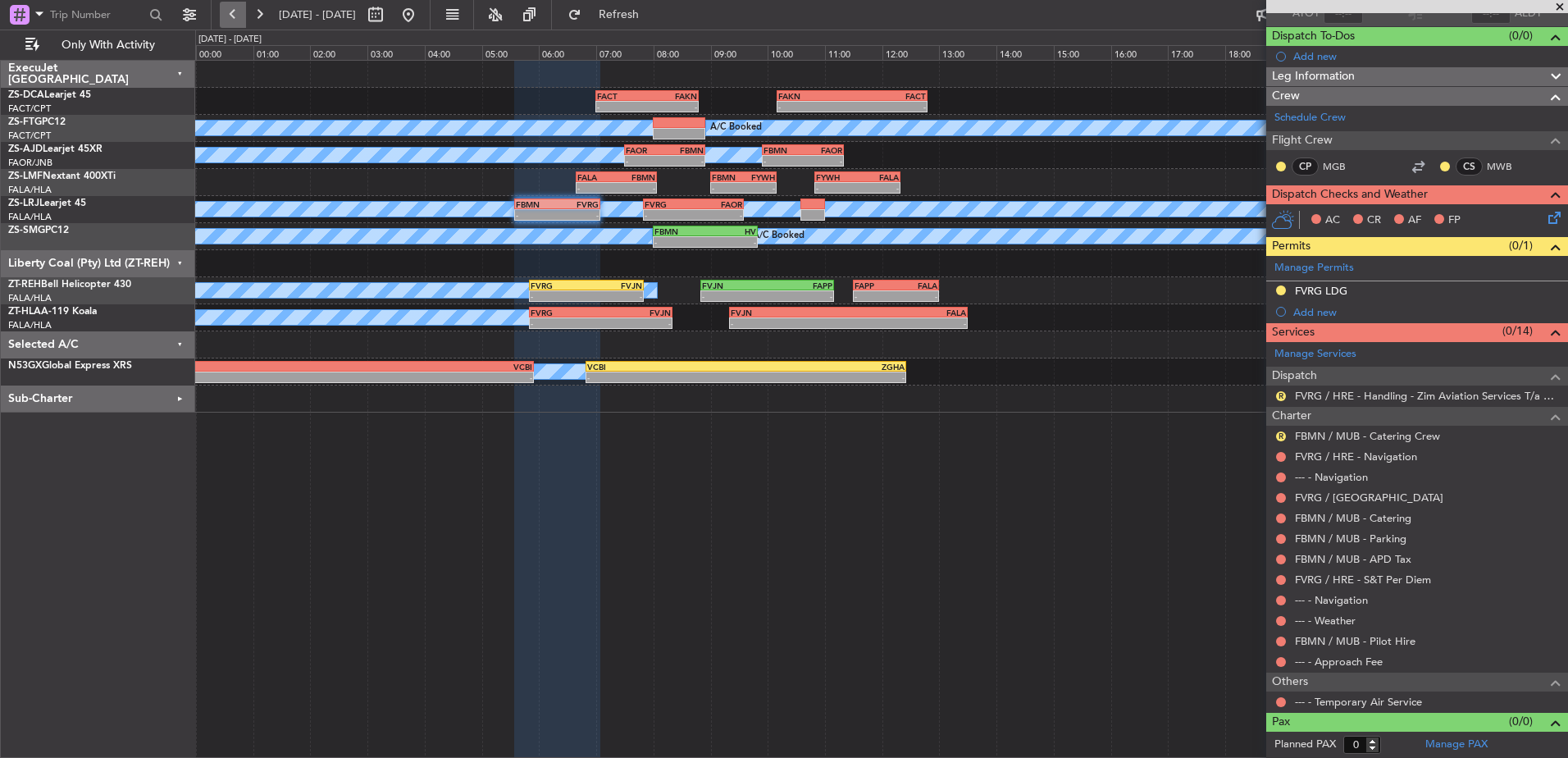
click at [236, 14] on button at bounding box center [233, 15] width 26 height 26
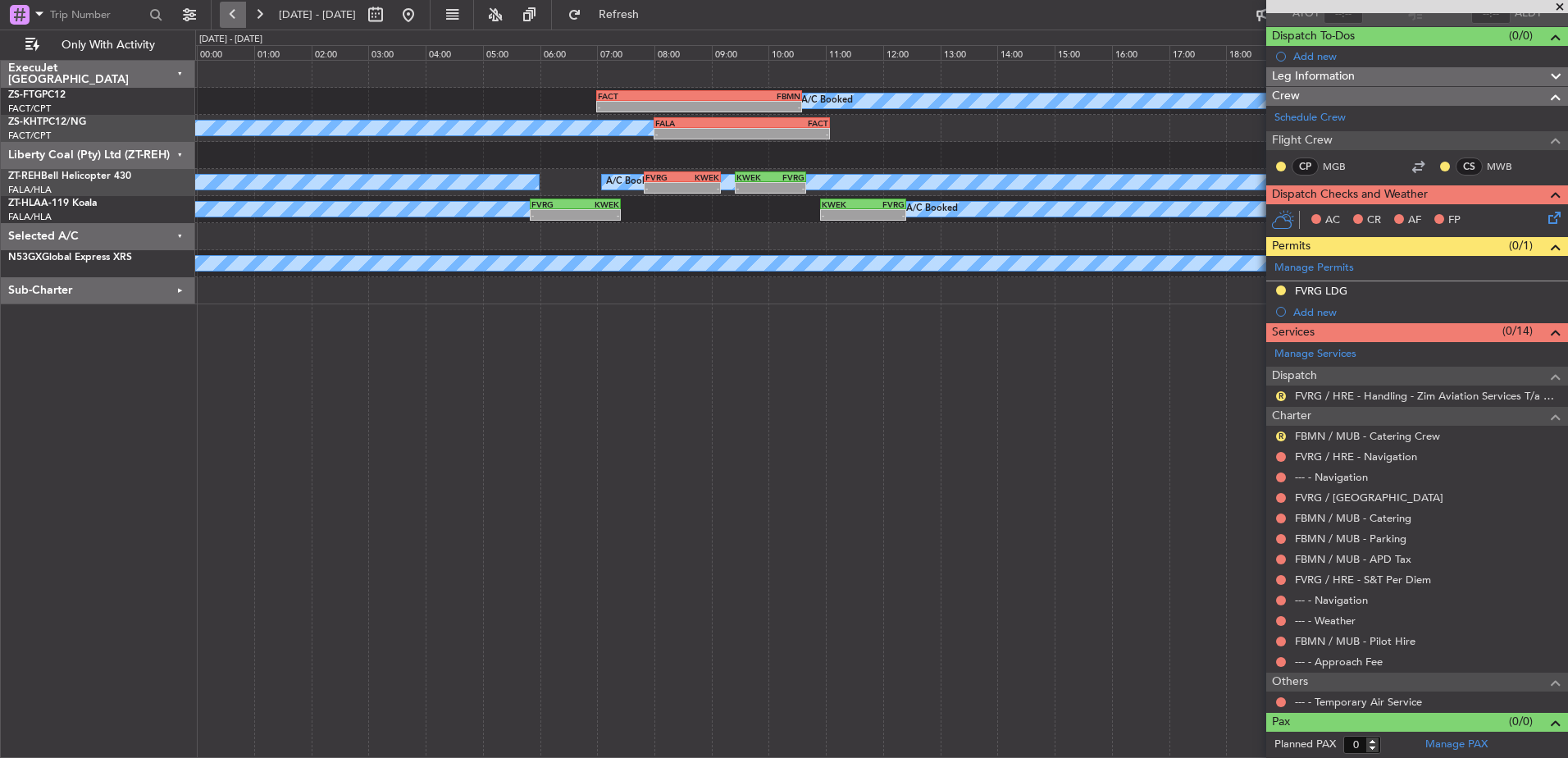
click at [236, 14] on button at bounding box center [233, 15] width 26 height 26
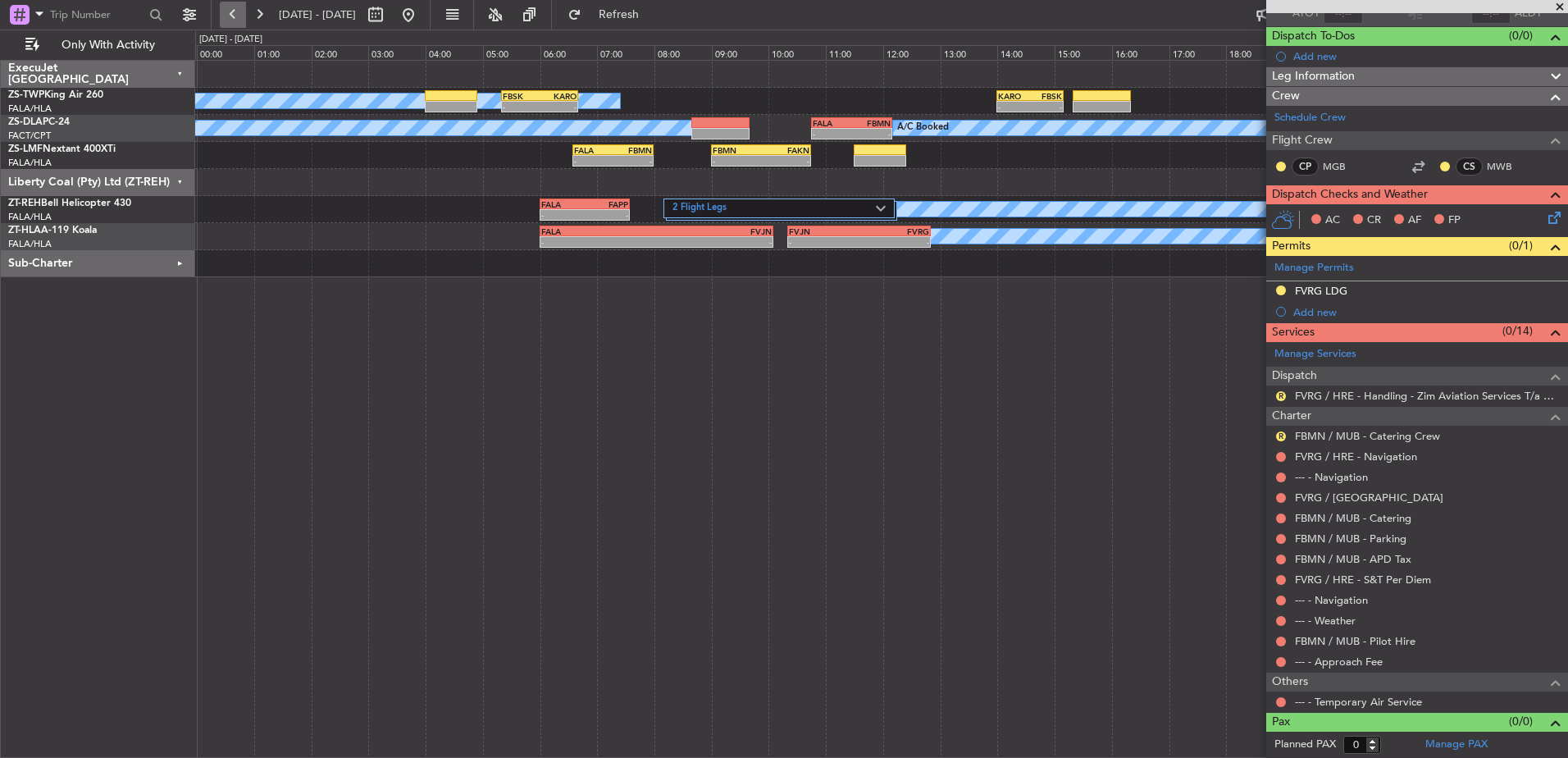
click at [236, 14] on button at bounding box center [233, 15] width 26 height 26
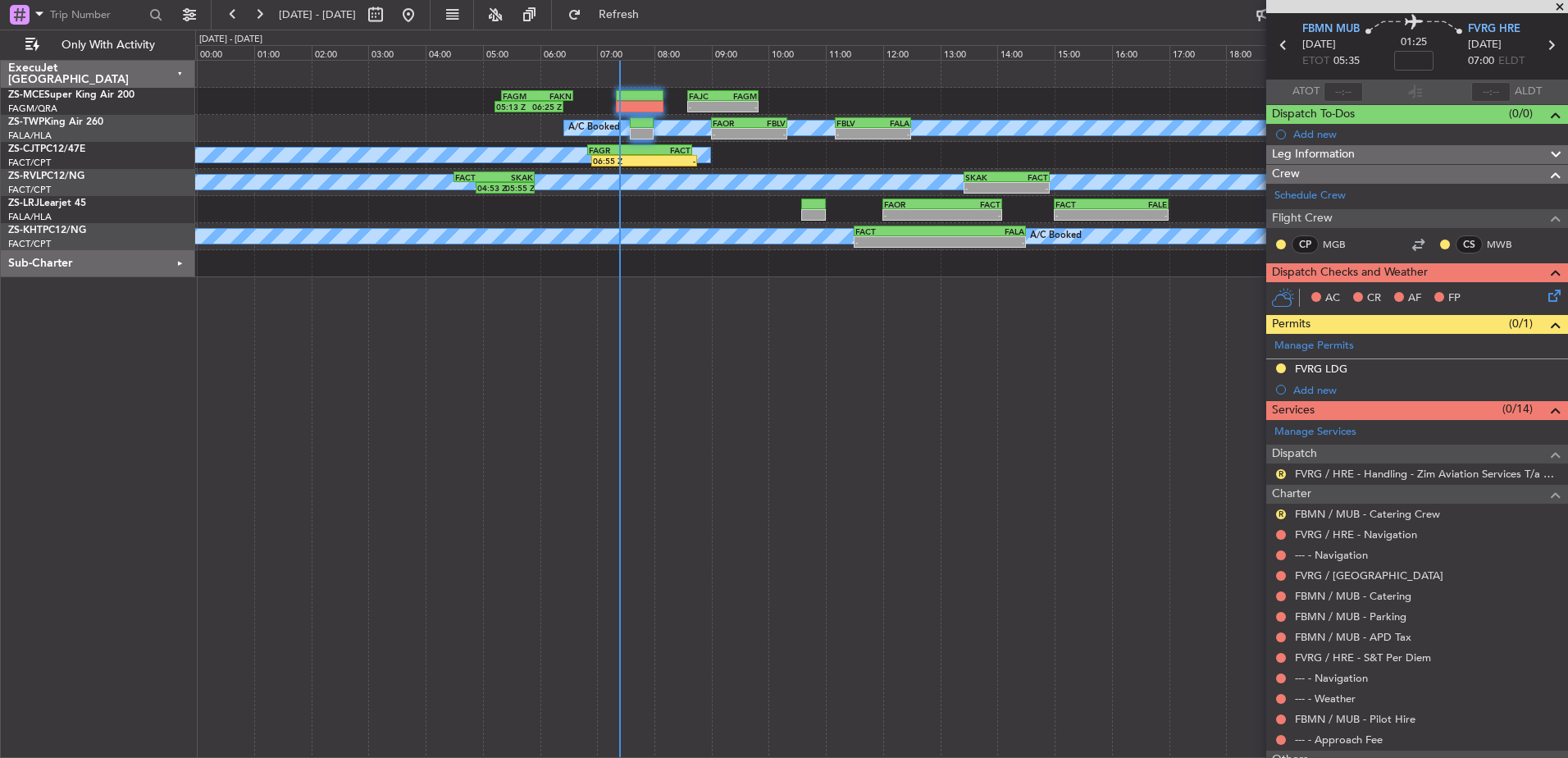
scroll to position [0, 0]
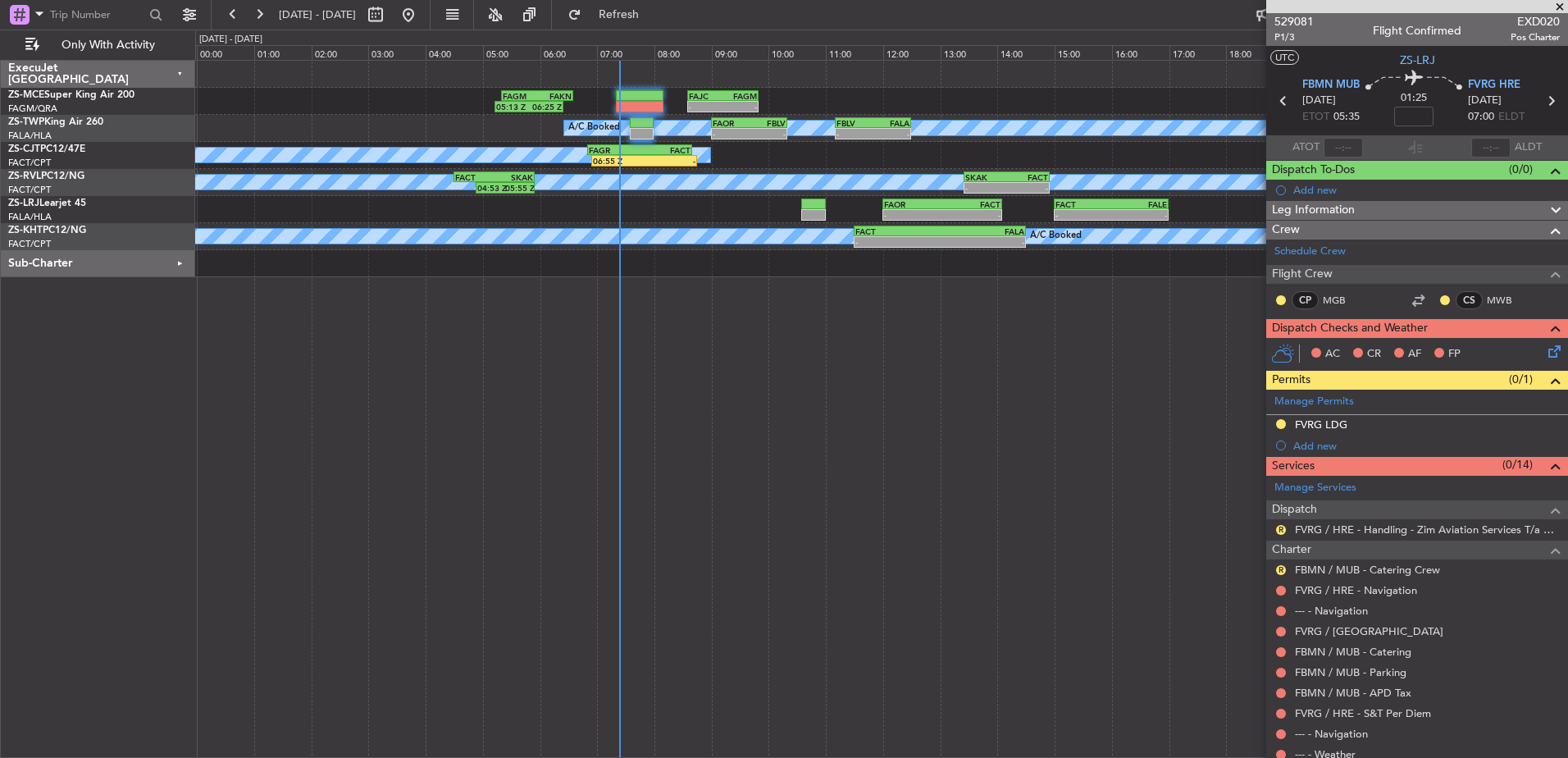
click at [1560, 7] on span at bounding box center [1561, 7] width 17 height 15
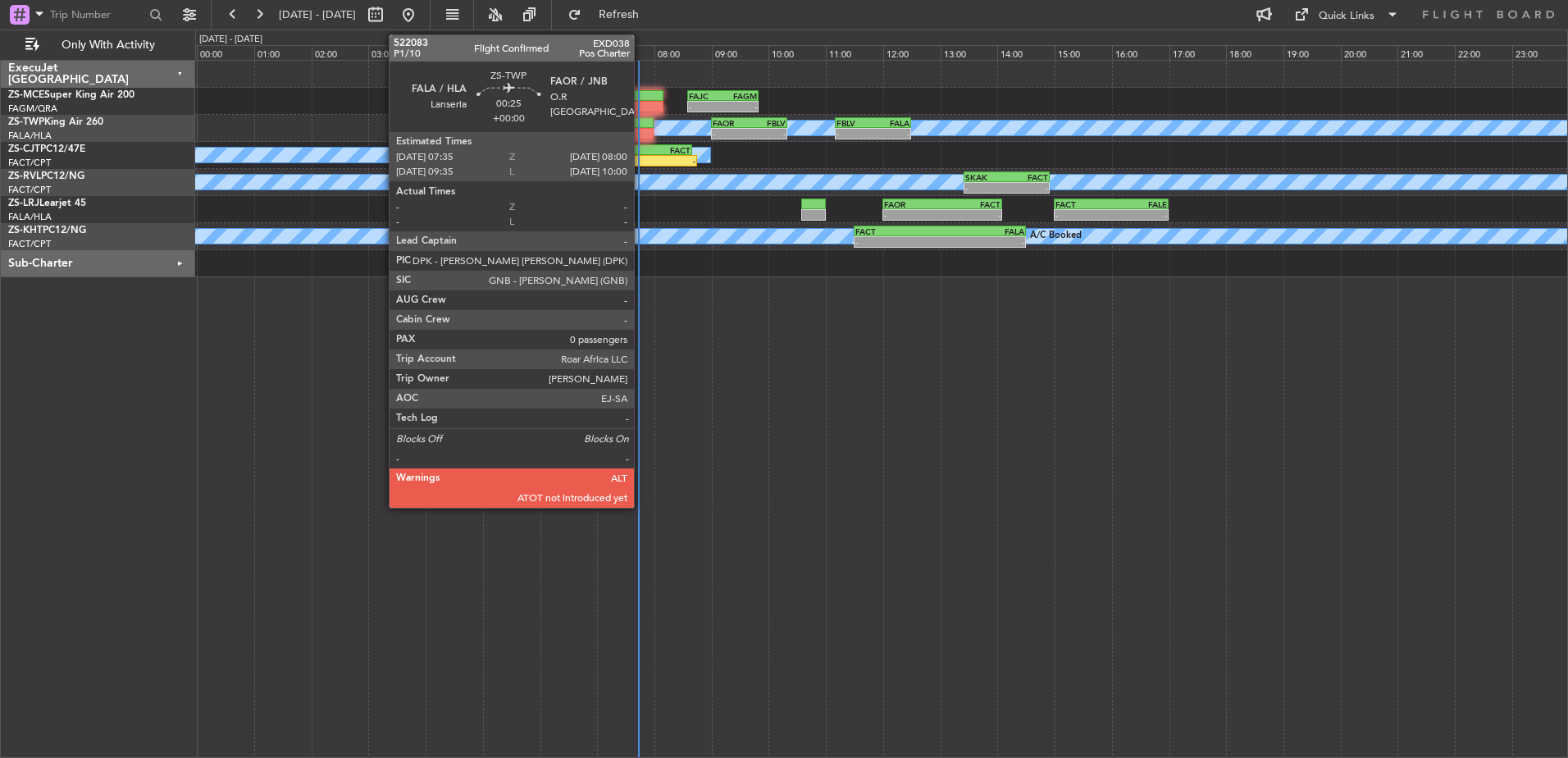
click at [641, 131] on div at bounding box center [642, 134] width 24 height 11
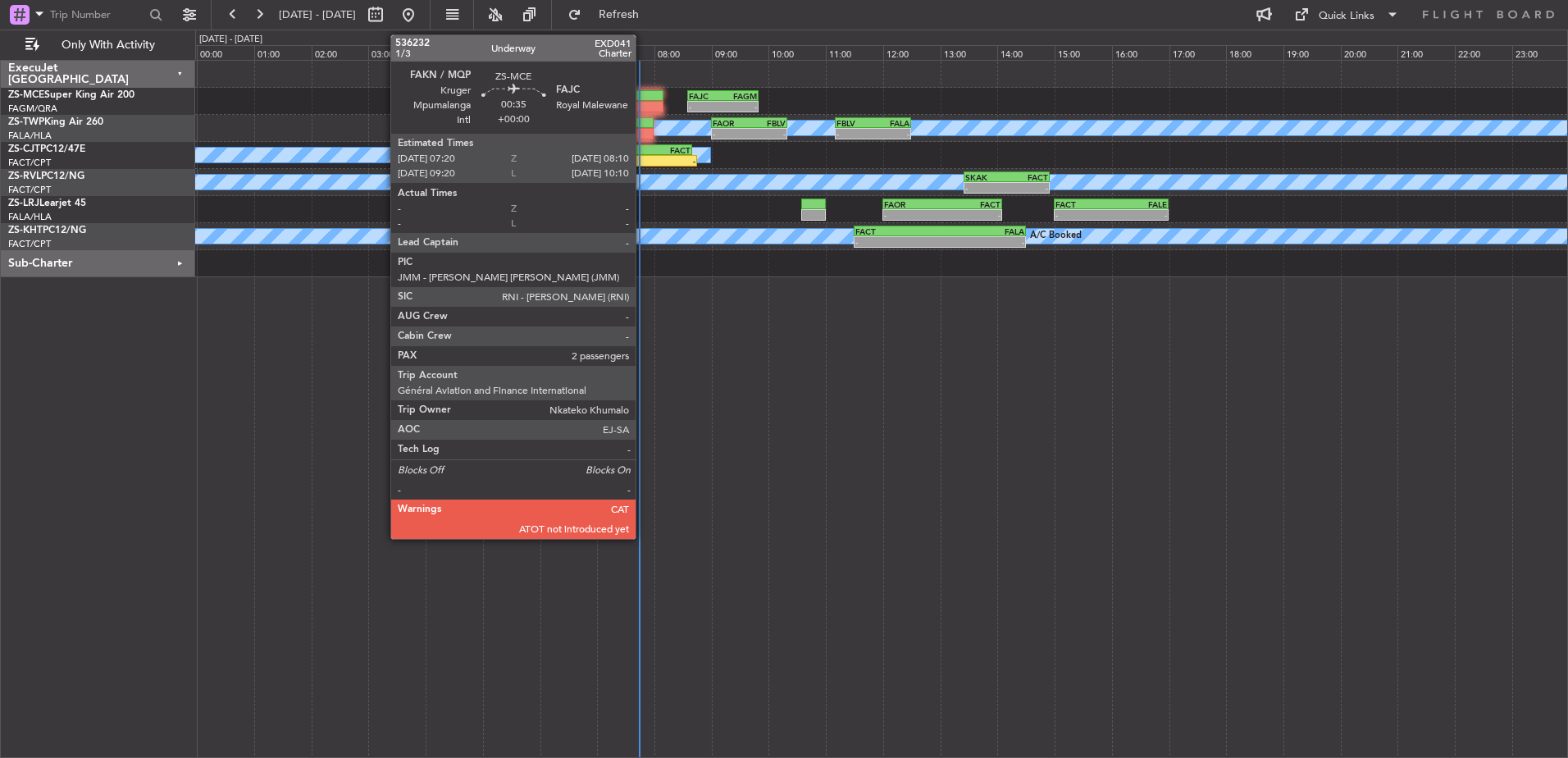
click at [643, 94] on div at bounding box center [640, 96] width 48 height 11
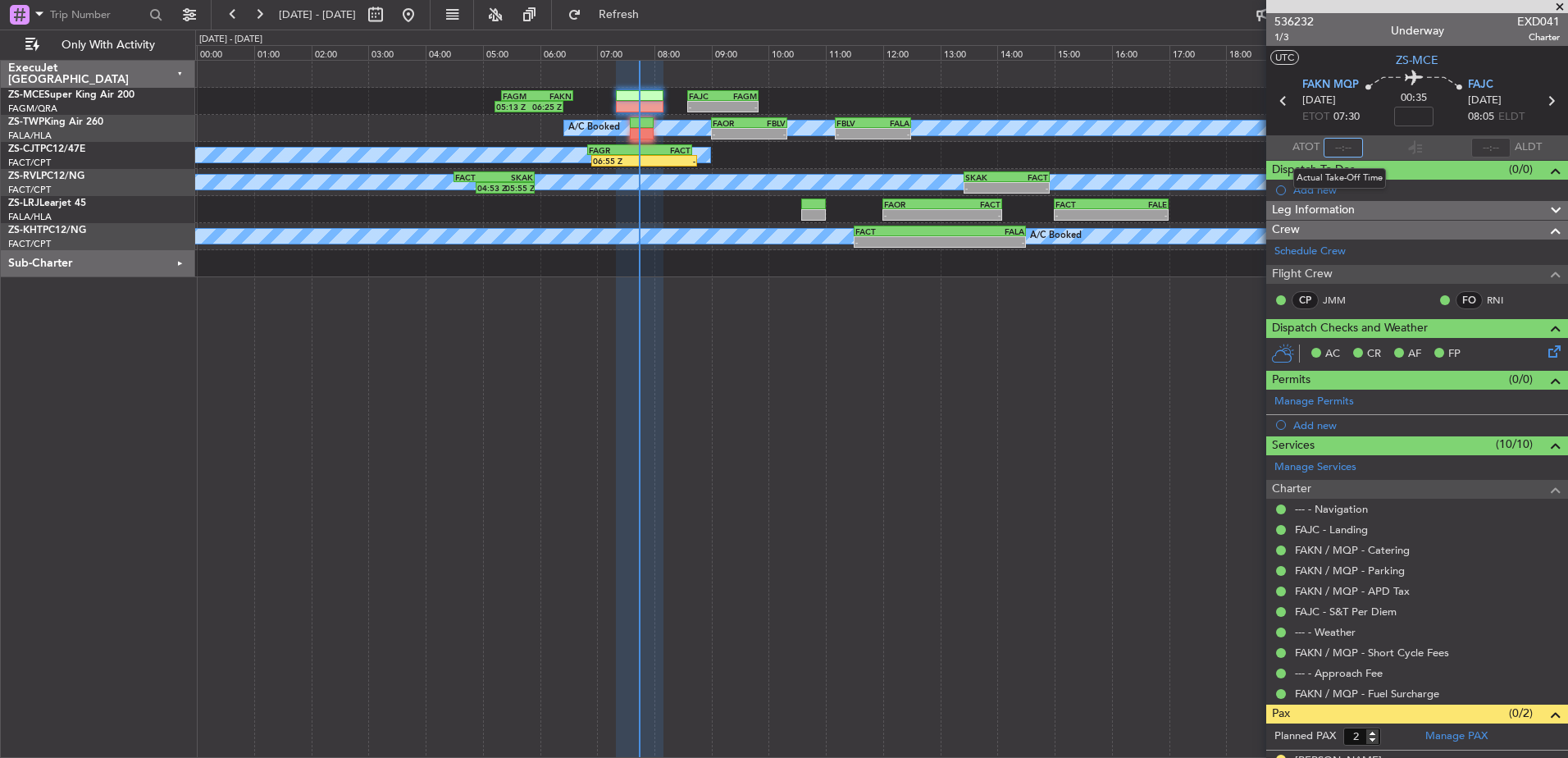
click at [1343, 145] on input "text" at bounding box center [1343, 147] width 39 height 20
type input "07:35"
click at [1307, 20] on span "536232" at bounding box center [1294, 21] width 39 height 18
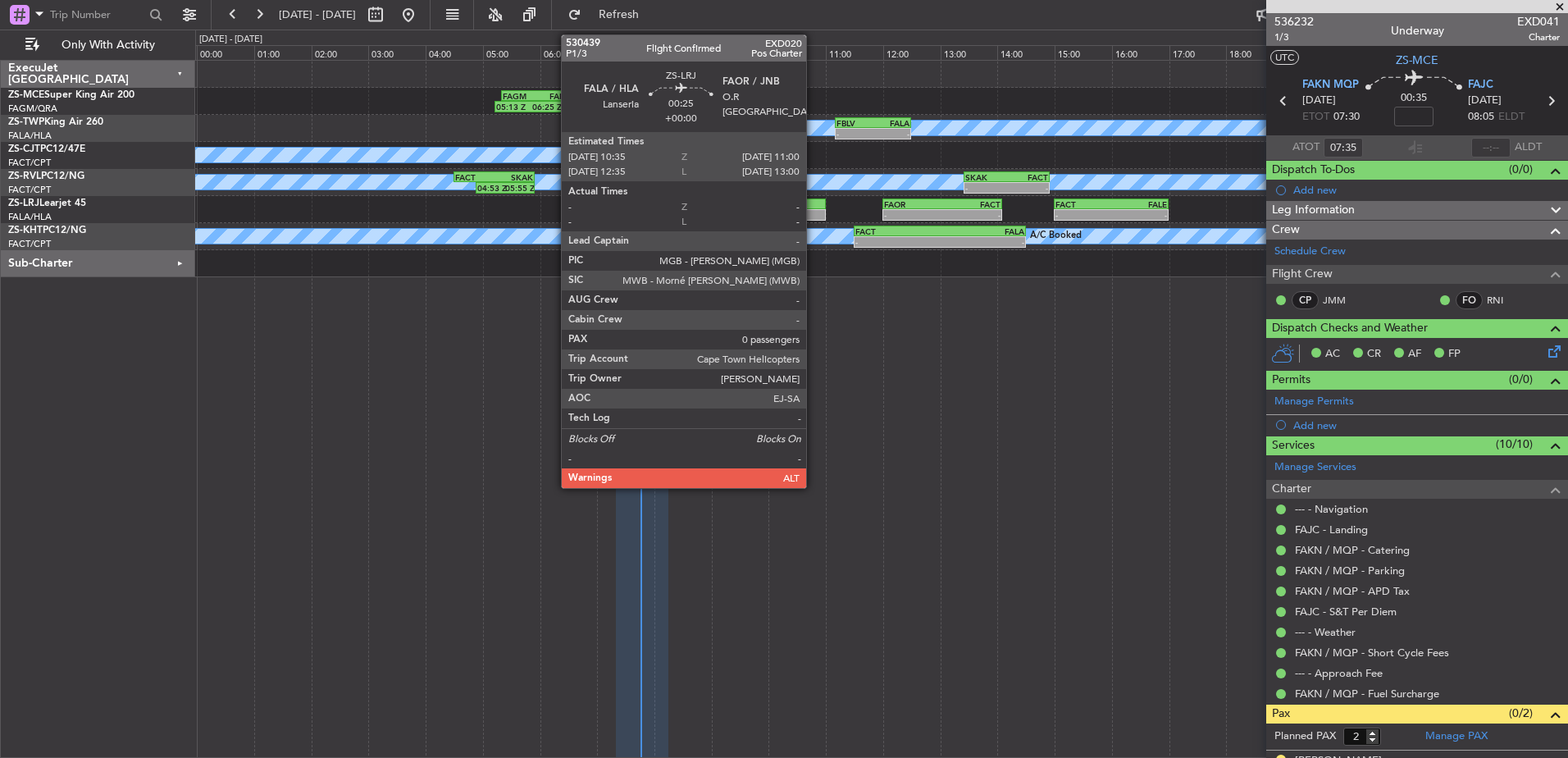
click at [813, 209] on div at bounding box center [813, 215] width 24 height 11
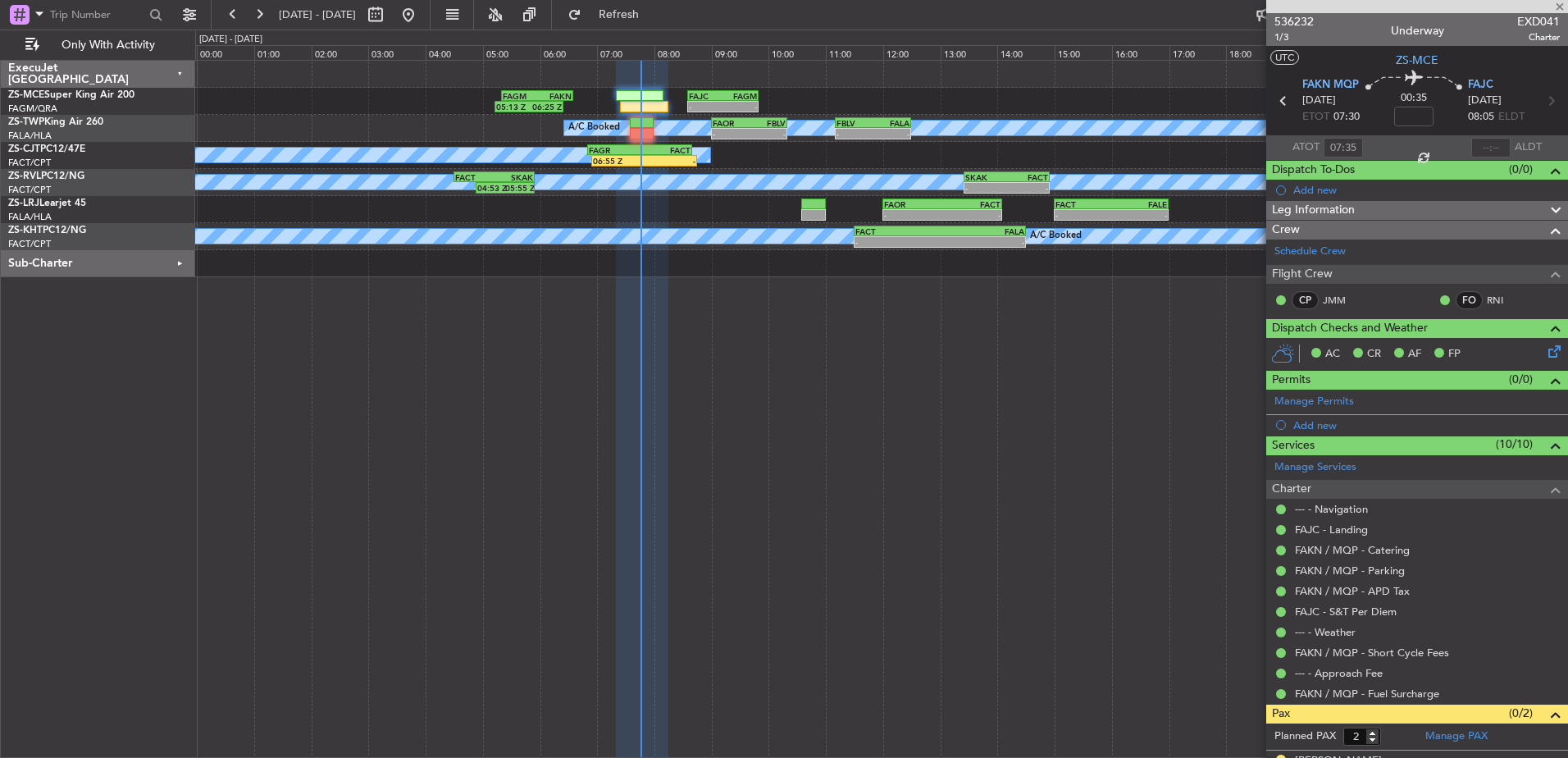
type input "0"
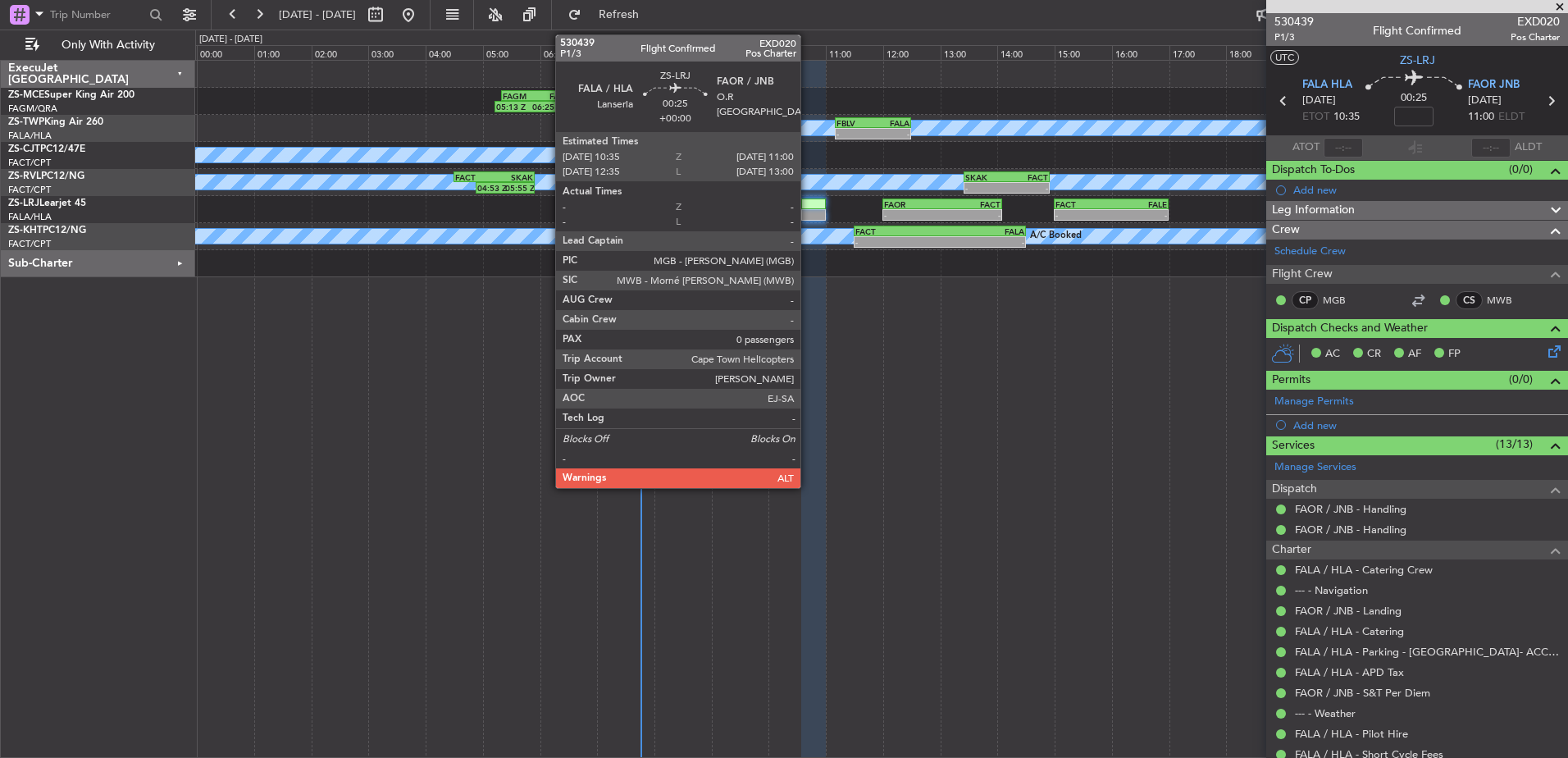
click at [808, 206] on div at bounding box center [813, 205] width 24 height 11
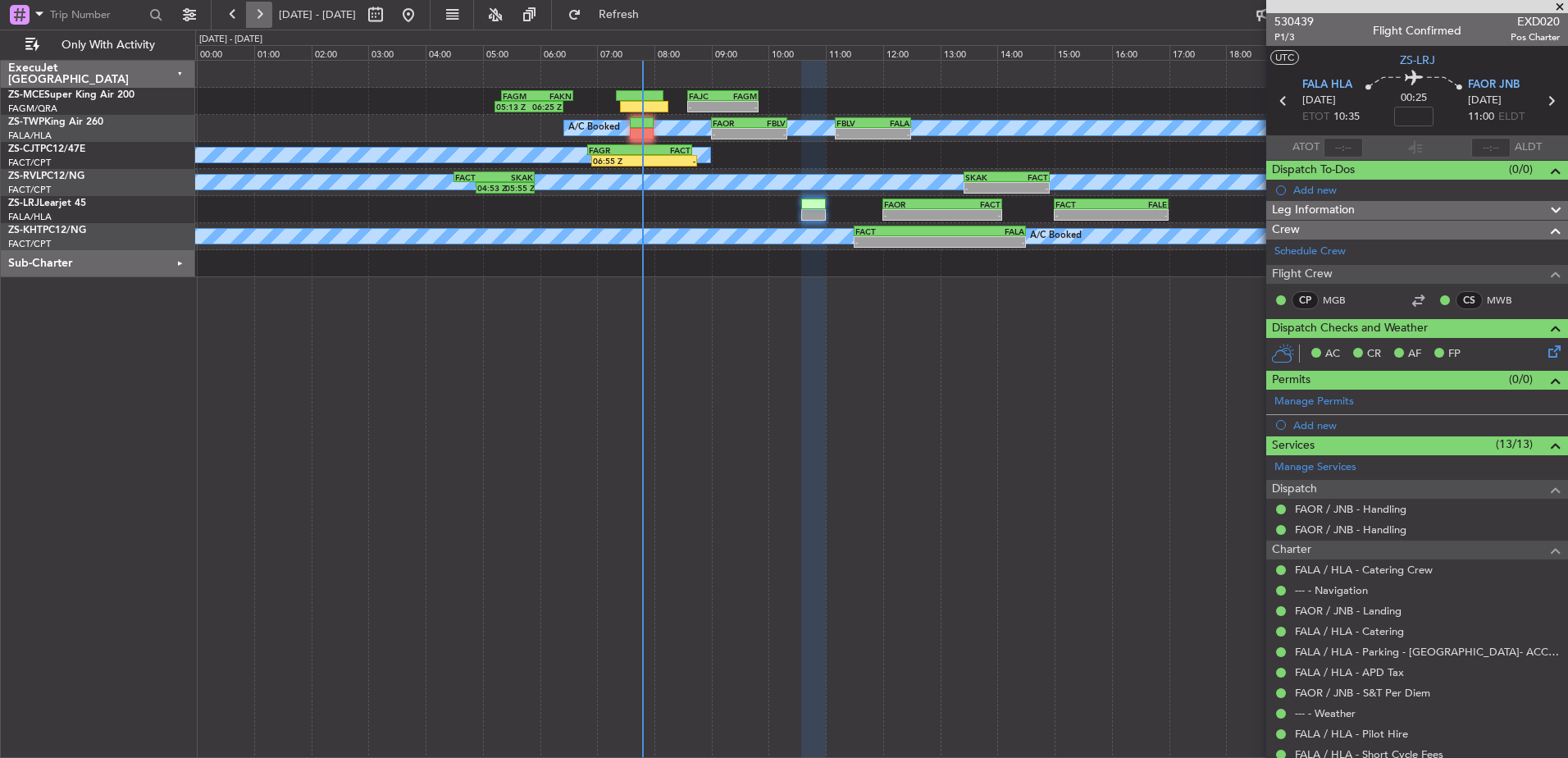
click at [255, 6] on button at bounding box center [259, 15] width 26 height 26
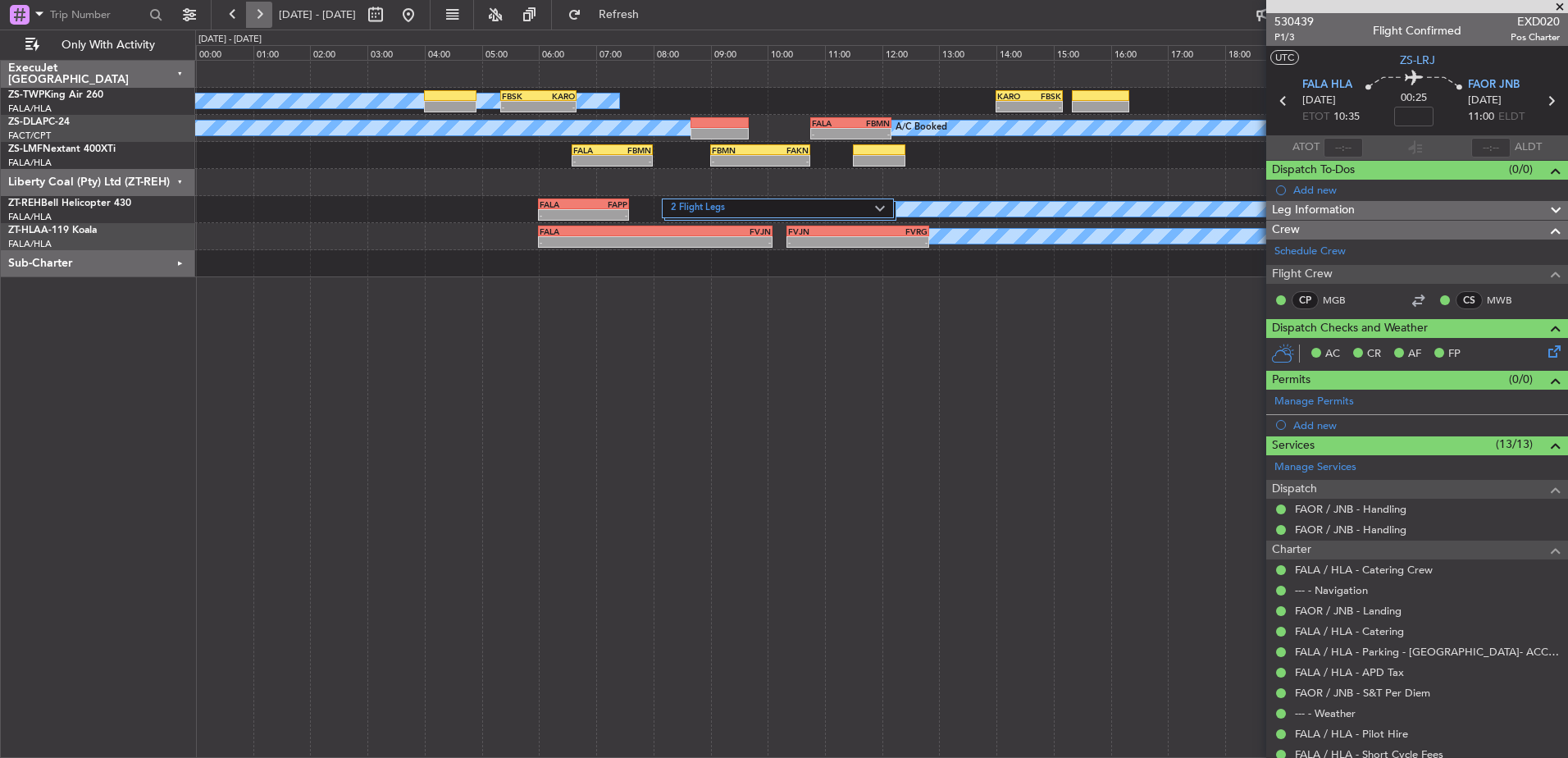
click at [255, 6] on button at bounding box center [259, 15] width 26 height 26
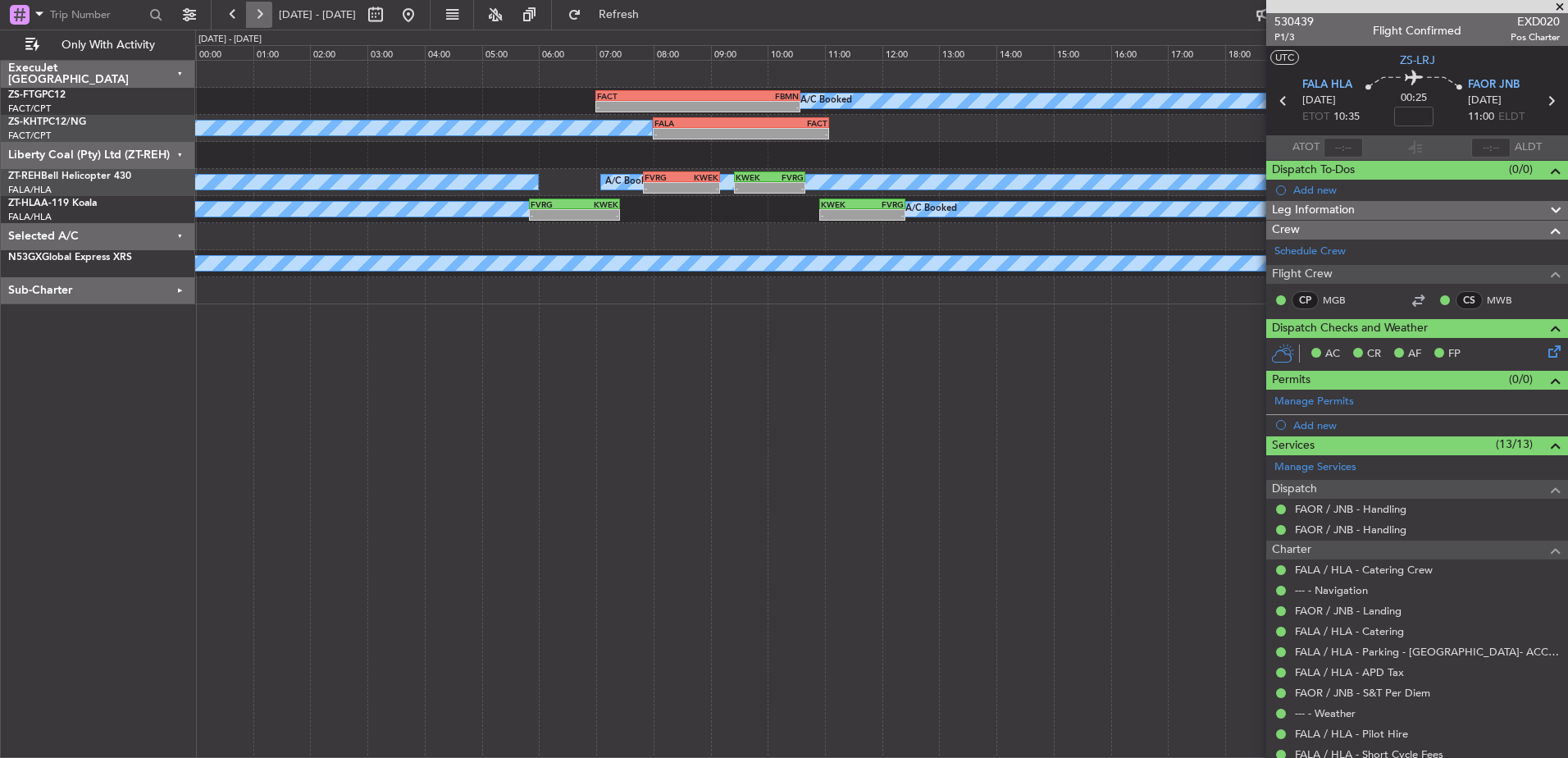
click at [260, 6] on button at bounding box center [259, 15] width 26 height 26
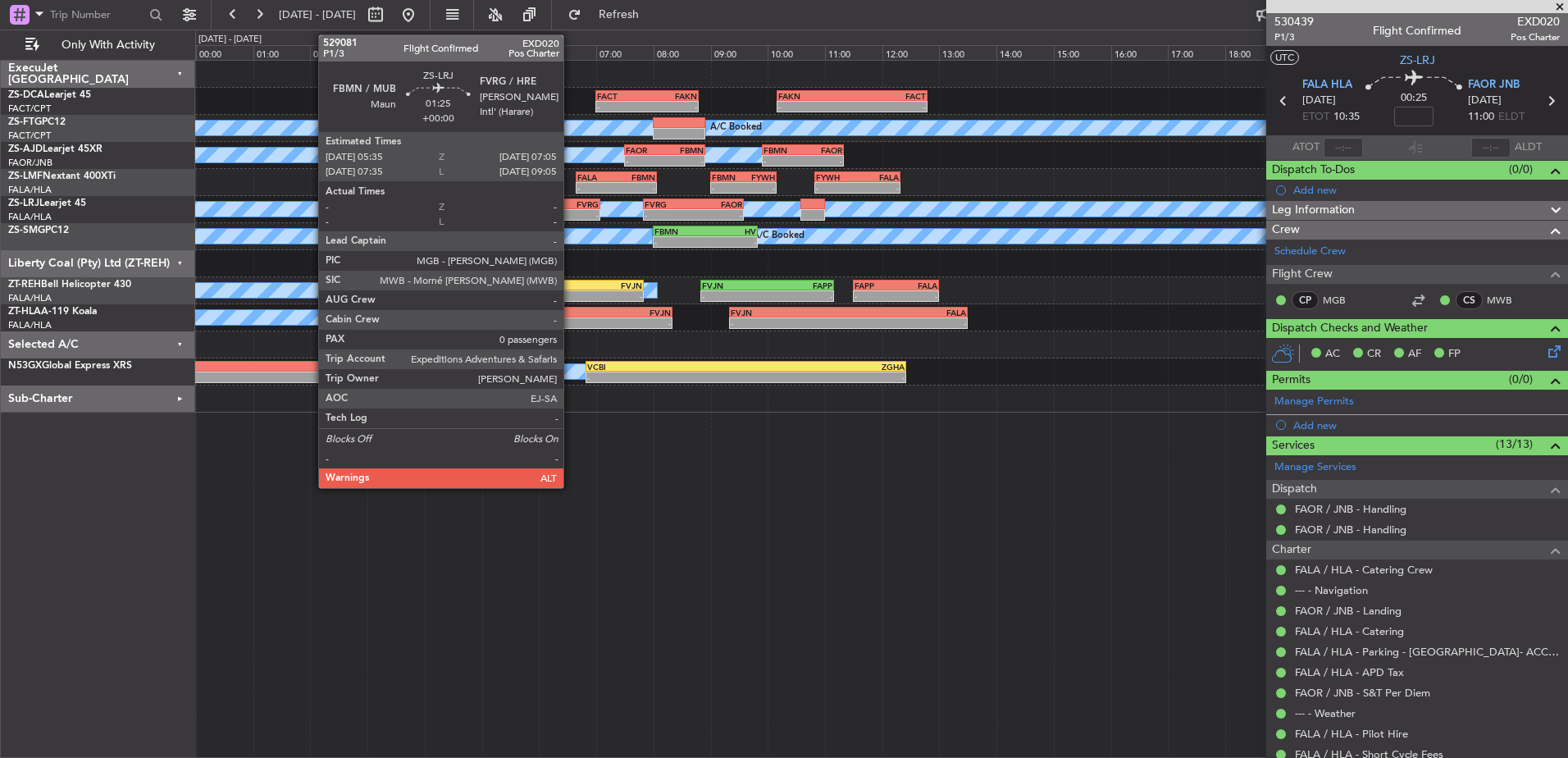
click at [571, 209] on div "- -" at bounding box center [557, 215] width 86 height 11
click at [563, 205] on div "FVRG" at bounding box center [578, 204] width 42 height 10
click at [567, 205] on div "FVRG" at bounding box center [578, 204] width 42 height 10
